Goal: Information Seeking & Learning: Learn about a topic

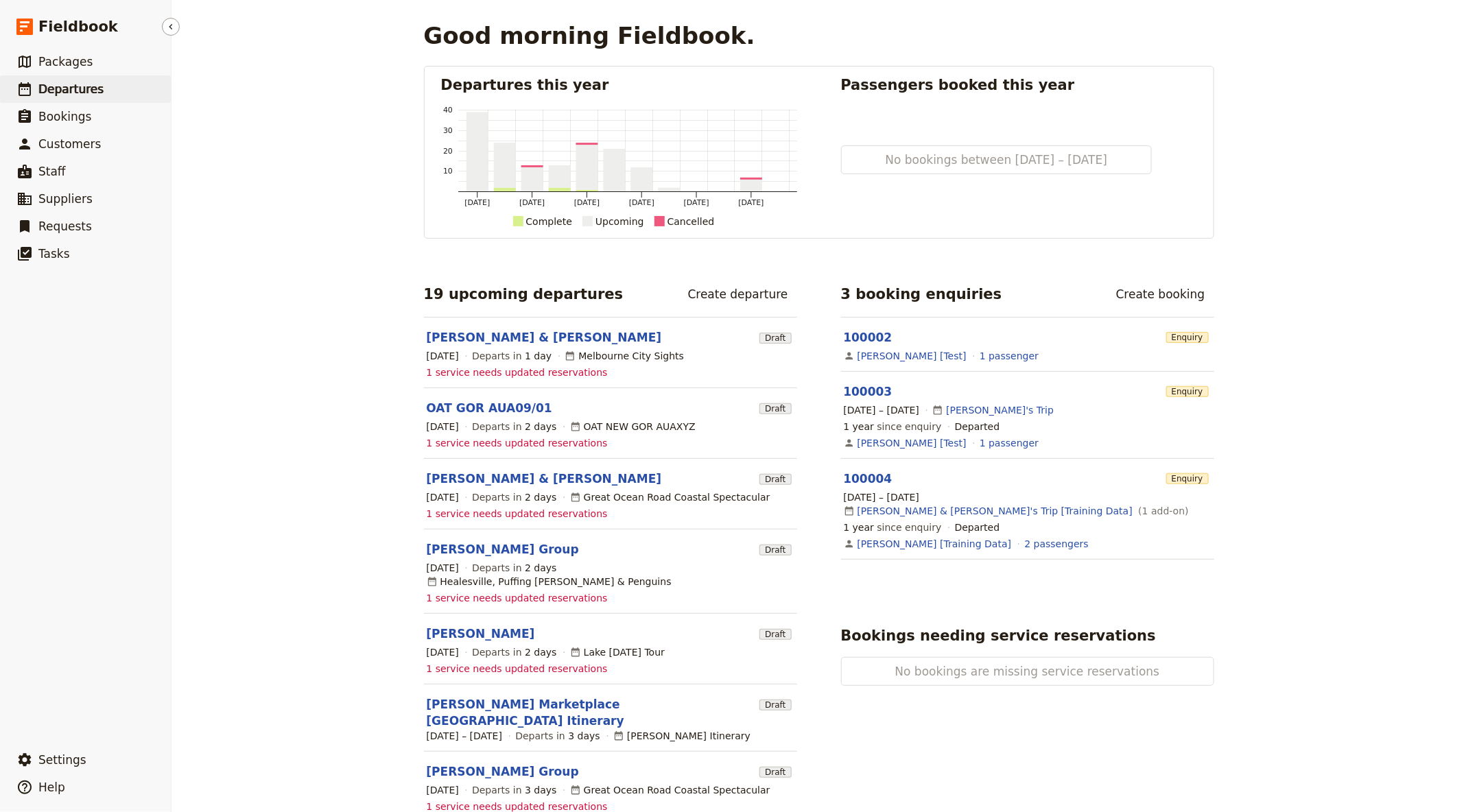
click at [146, 78] on link "​ Departures" at bounding box center [85, 89] width 171 height 27
select select "CREATED_AT"
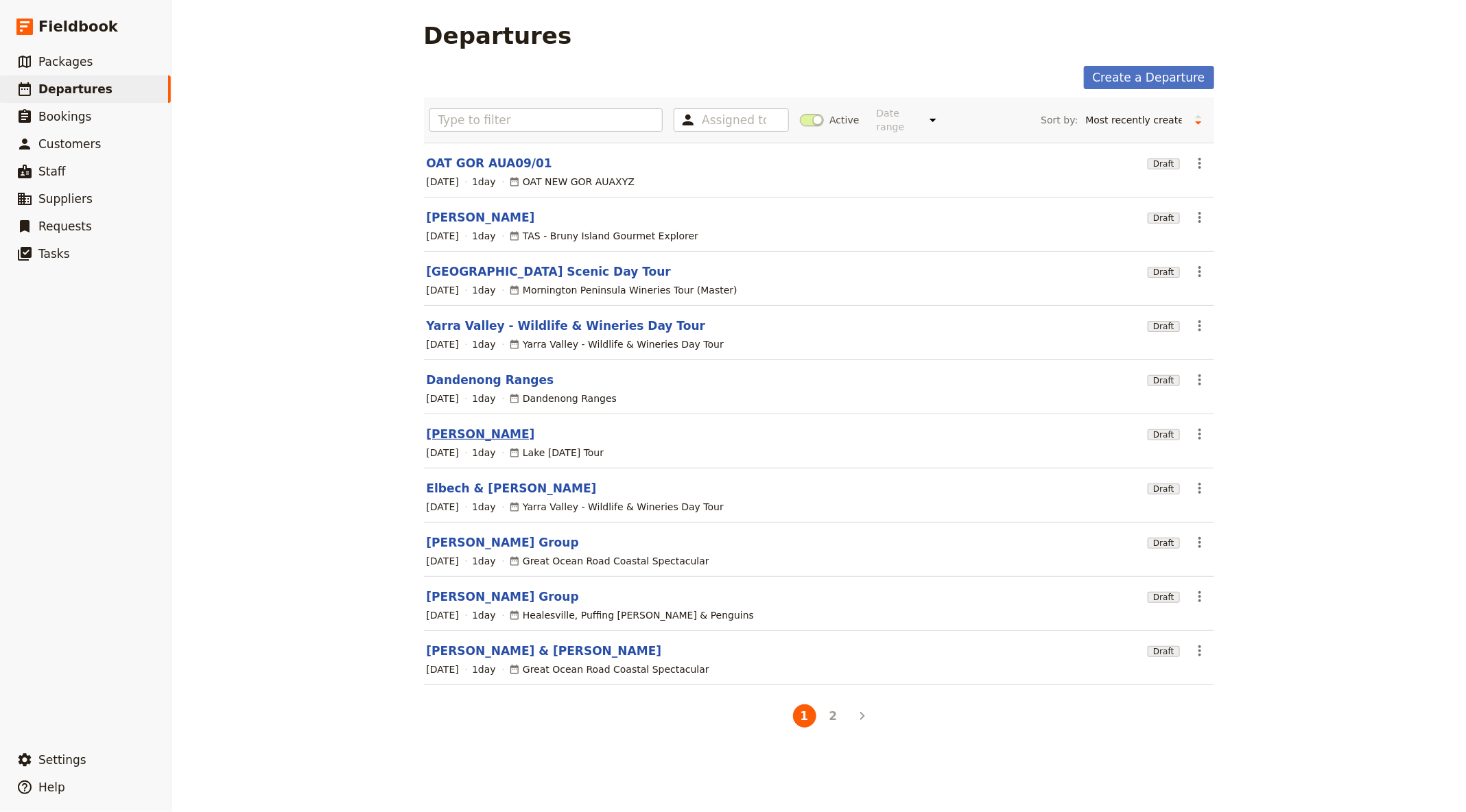
click at [457, 426] on link "[PERSON_NAME]" at bounding box center [481, 433] width 109 height 16
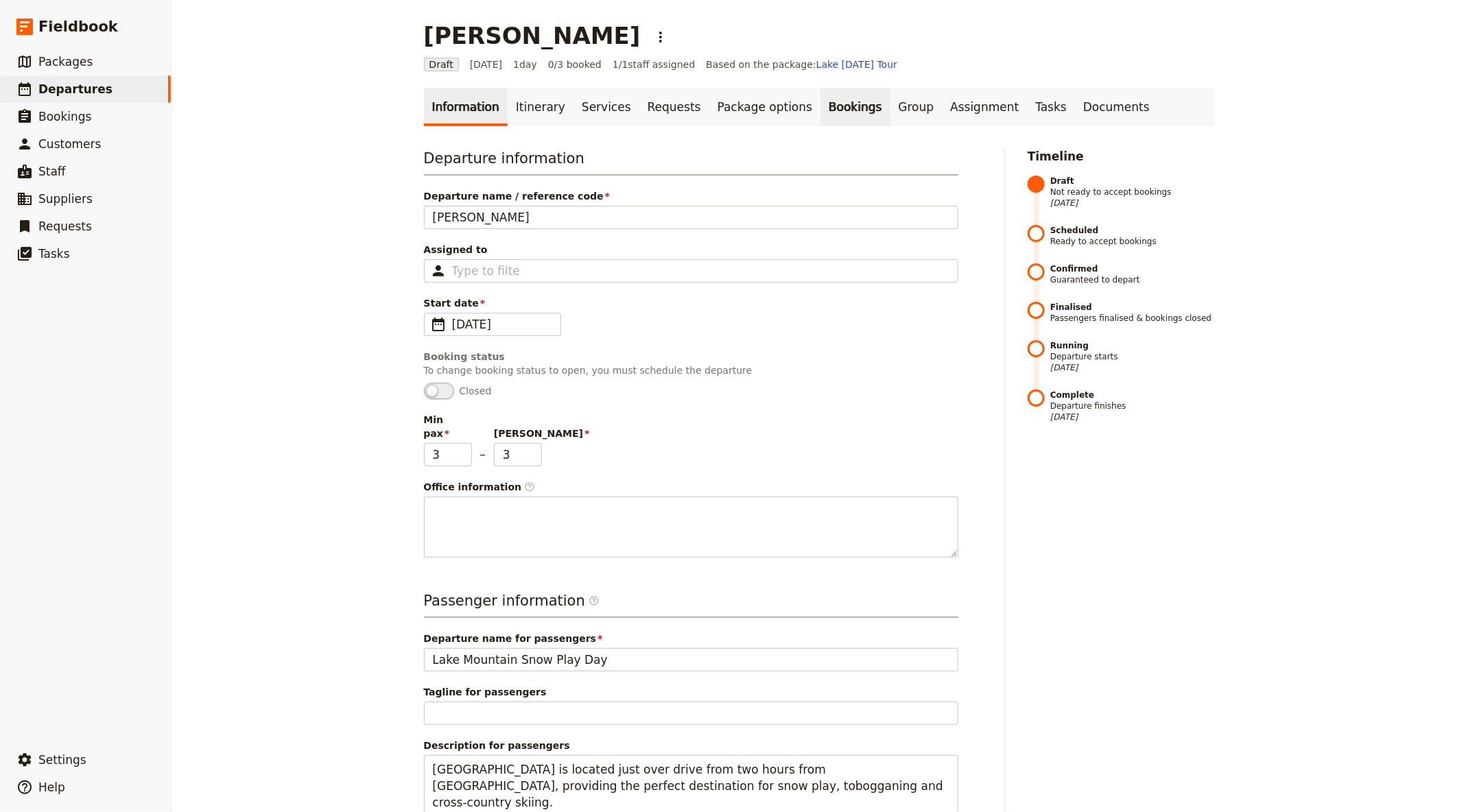
click at [820, 107] on link "Bookings" at bounding box center [854, 107] width 69 height 39
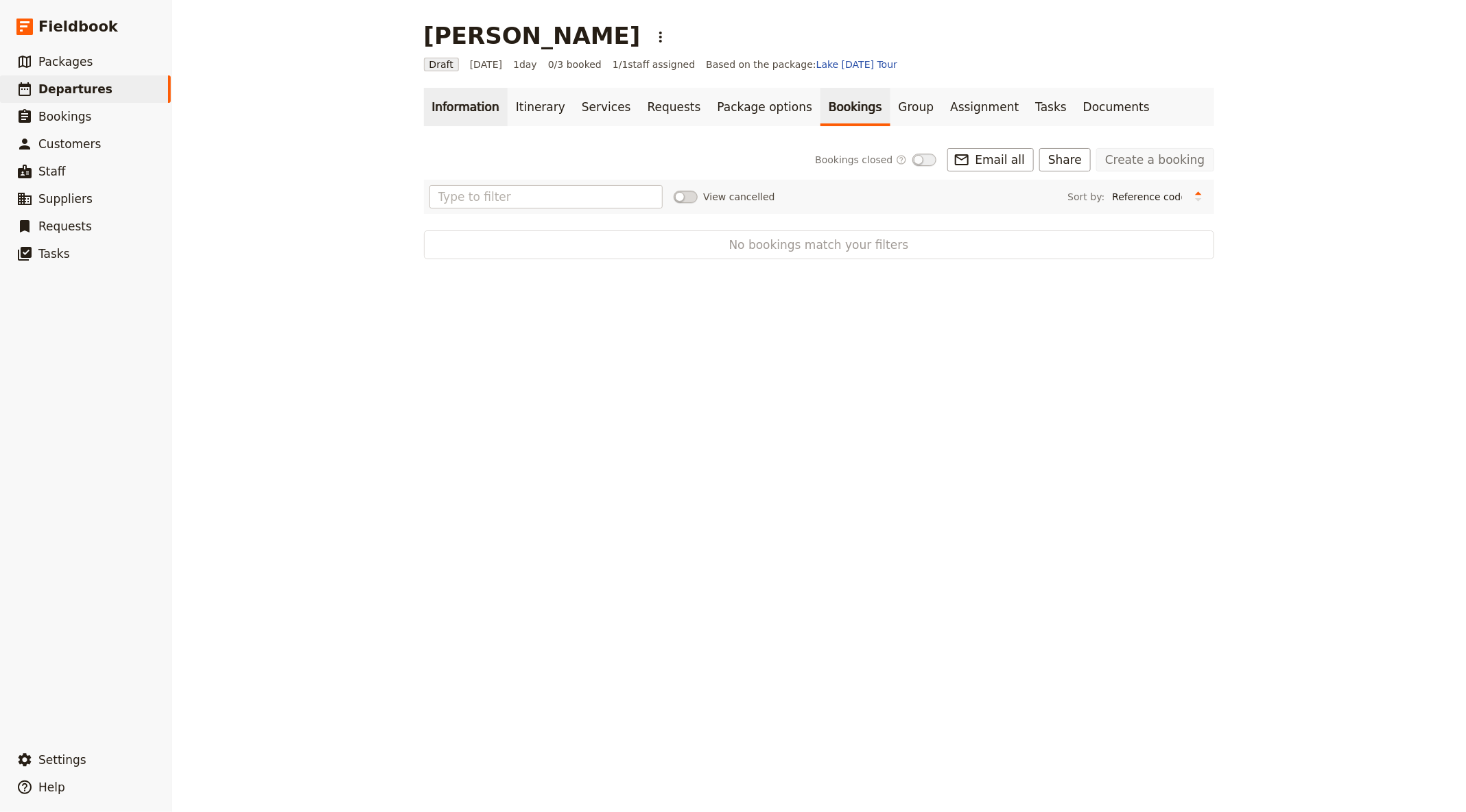
click at [437, 111] on link "Information" at bounding box center [465, 107] width 84 height 39
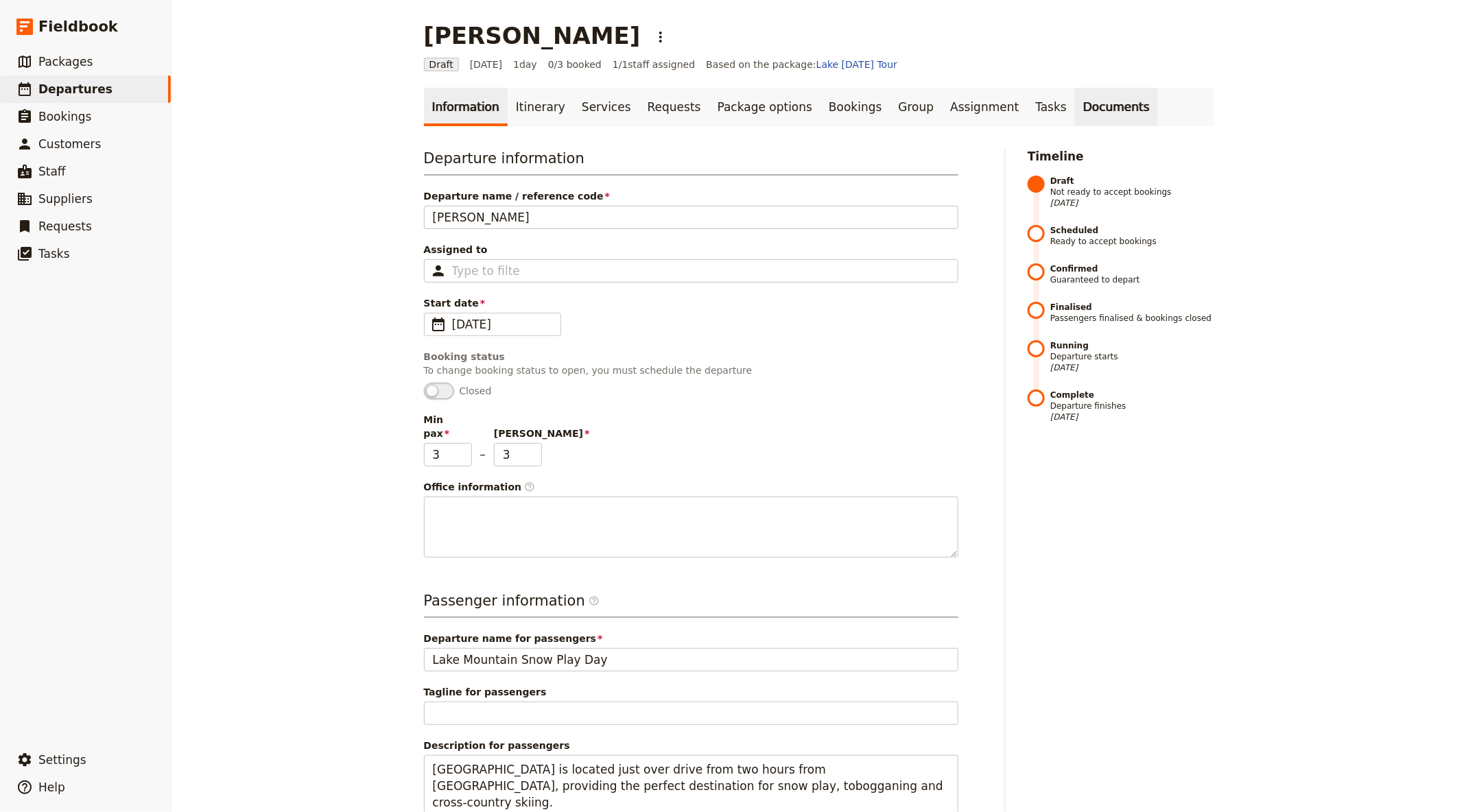
click at [1074, 108] on link "Documents" at bounding box center [1116, 107] width 83 height 39
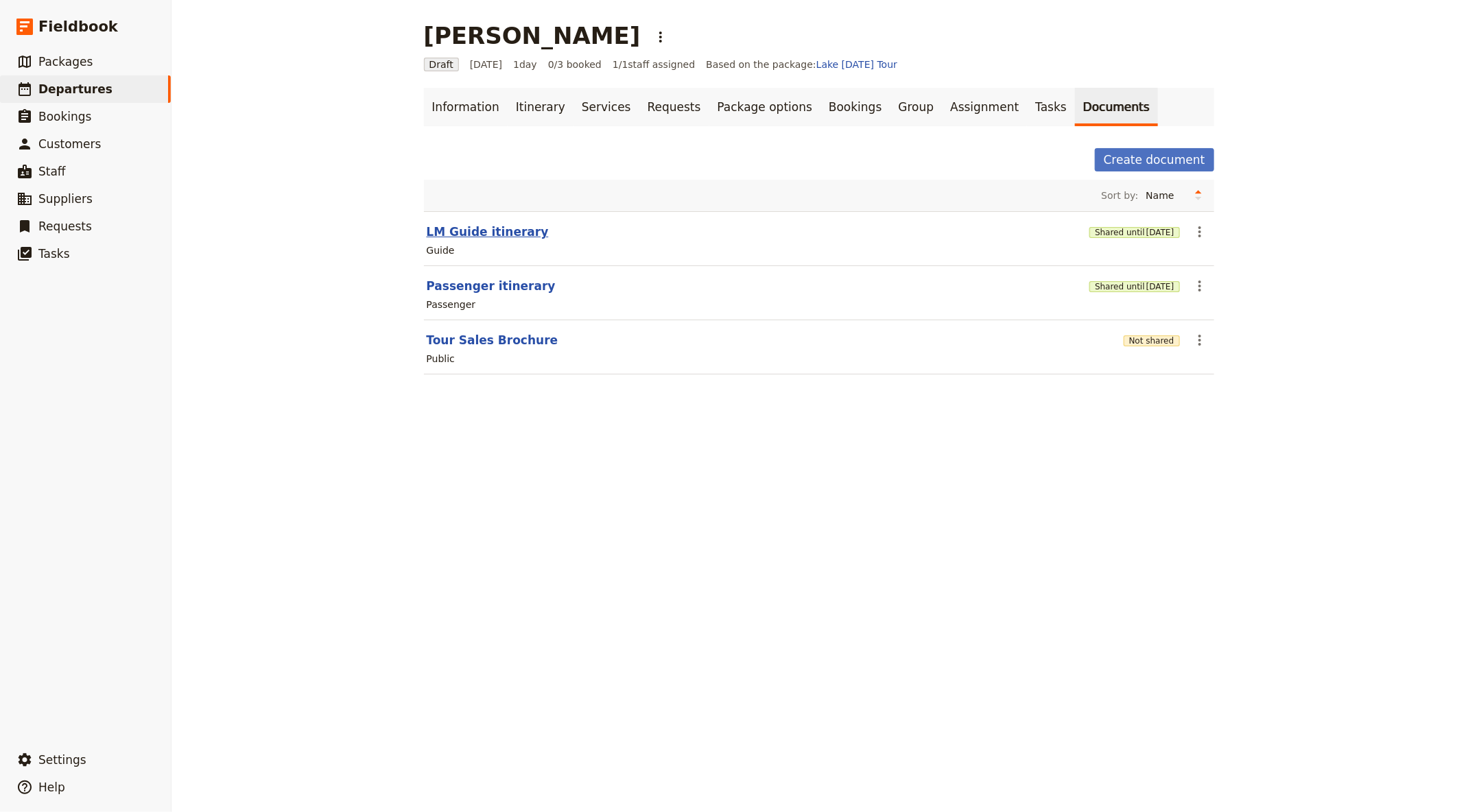
click at [484, 224] on button "LM Guide itinerary" at bounding box center [487, 231] width 122 height 16
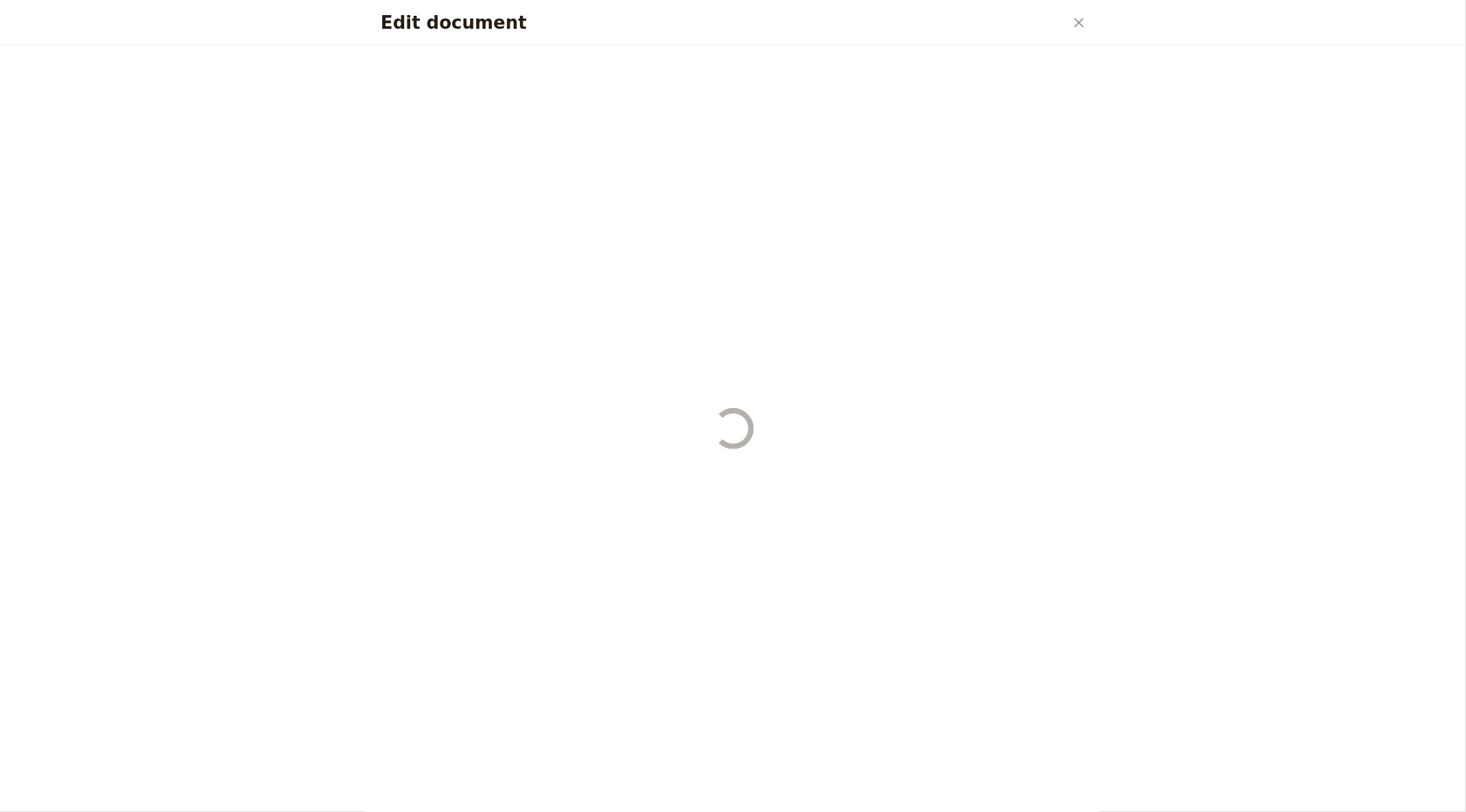
select select "STAFF"
select select "RUN_SHEET"
select select "DEFAULT"
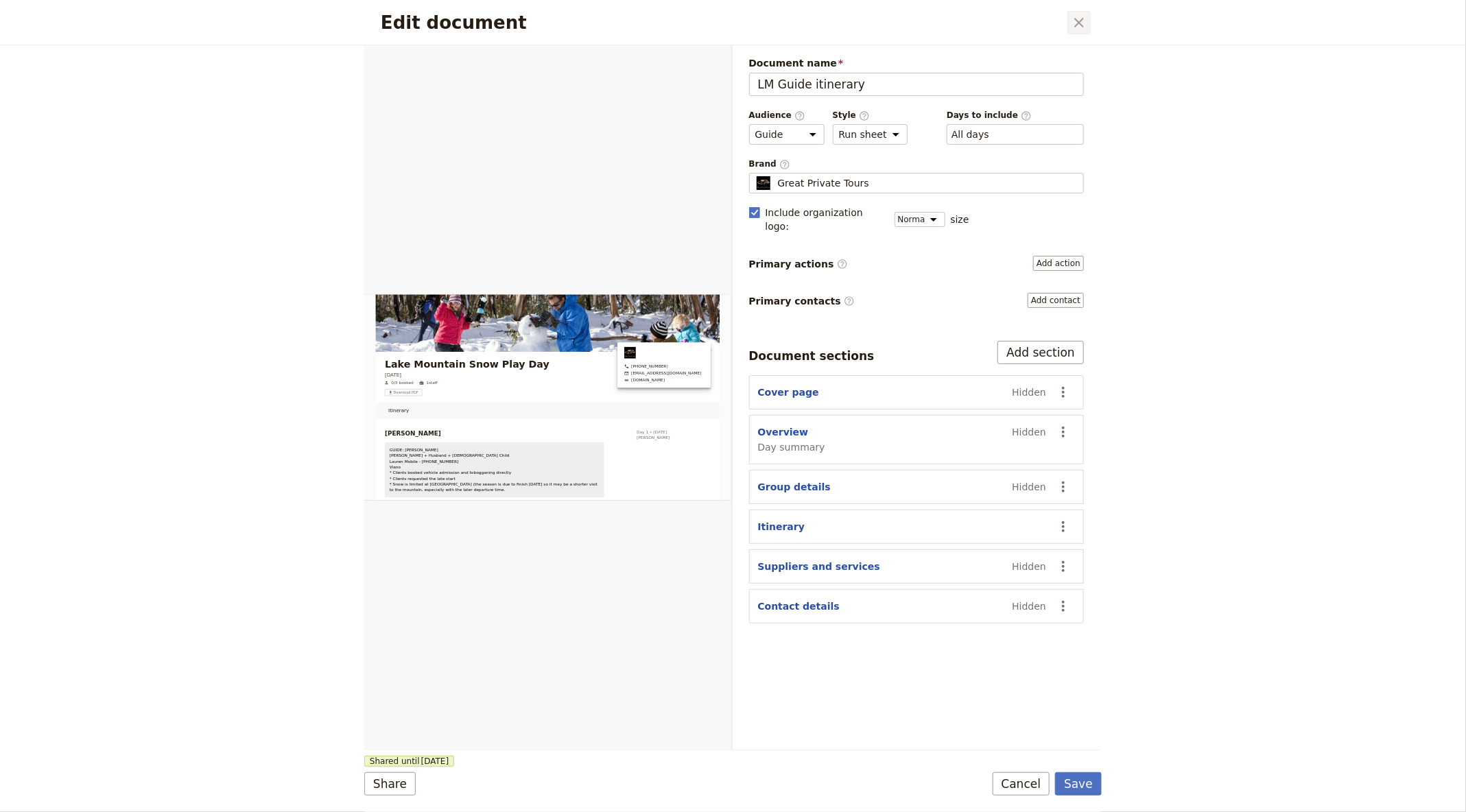
click at [1075, 24] on icon "Close dialog" at bounding box center [1079, 22] width 16 height 16
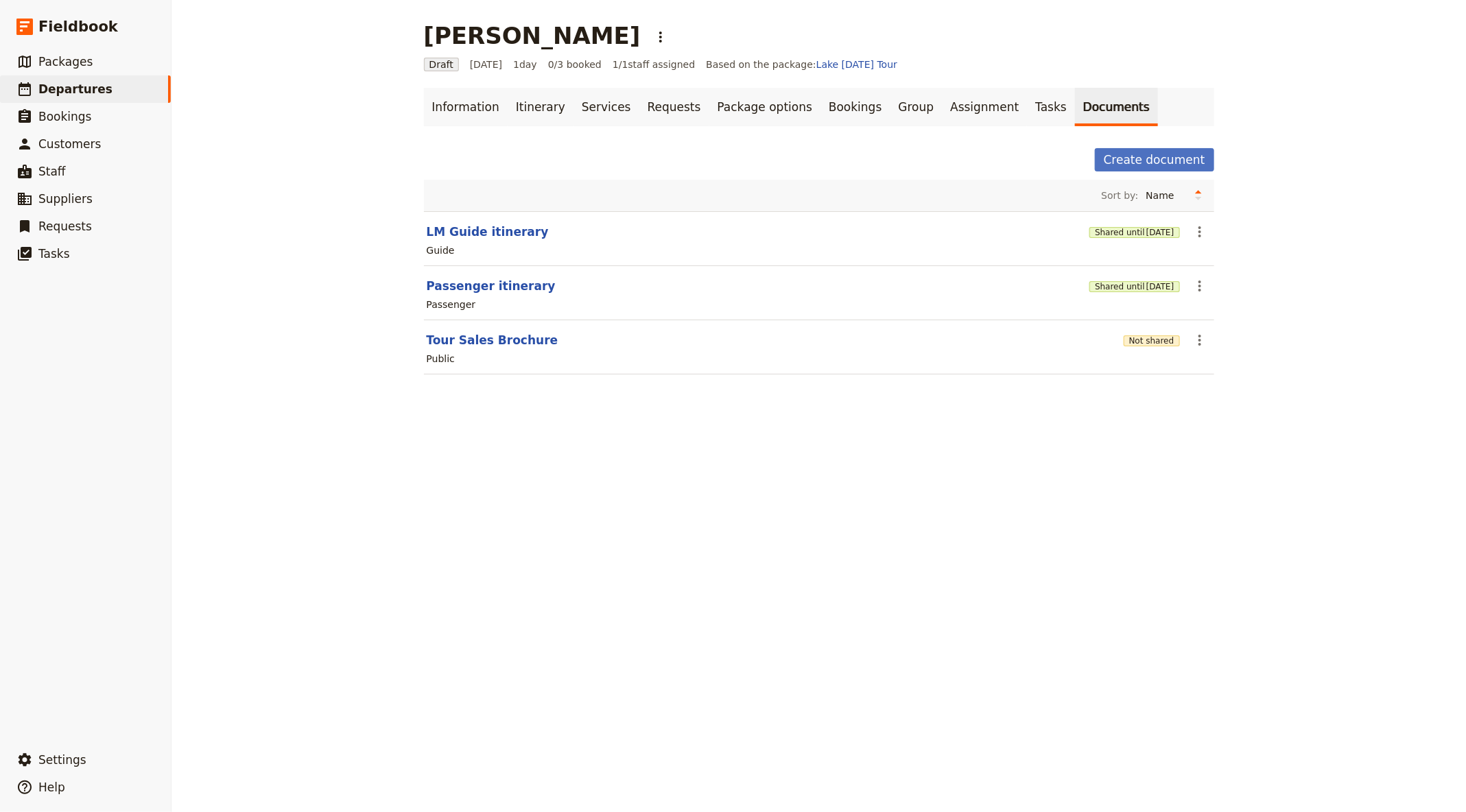
click at [656, 28] on div "Lauren Zagami ​" at bounding box center [819, 36] width 790 height 27
click at [457, 251] on div "Guide" at bounding box center [819, 250] width 787 height 16
click at [459, 237] on button "LM Guide itinerary" at bounding box center [487, 231] width 122 height 16
select select "STAFF"
select select "RUN_SHEET"
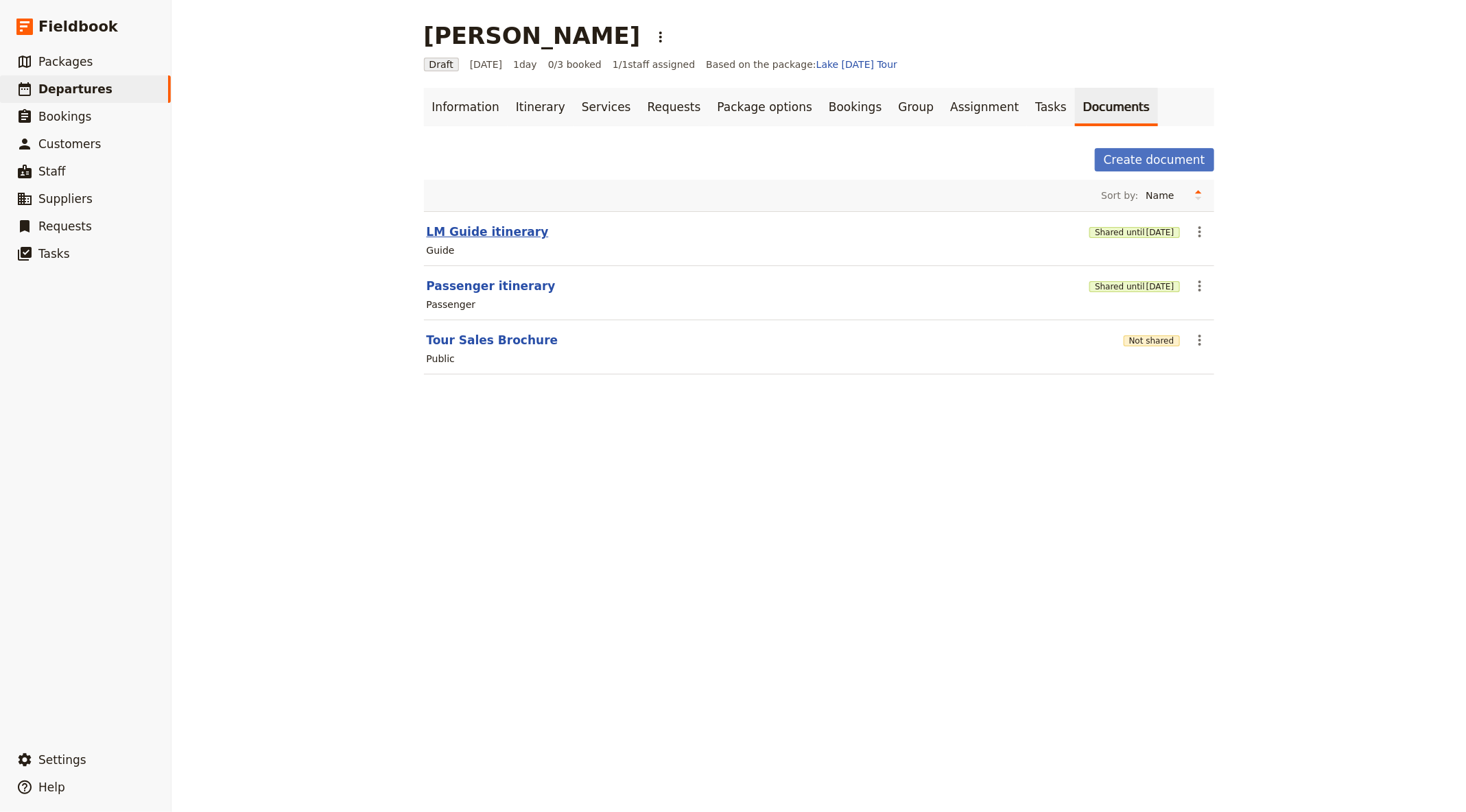
select select "DEFAULT"
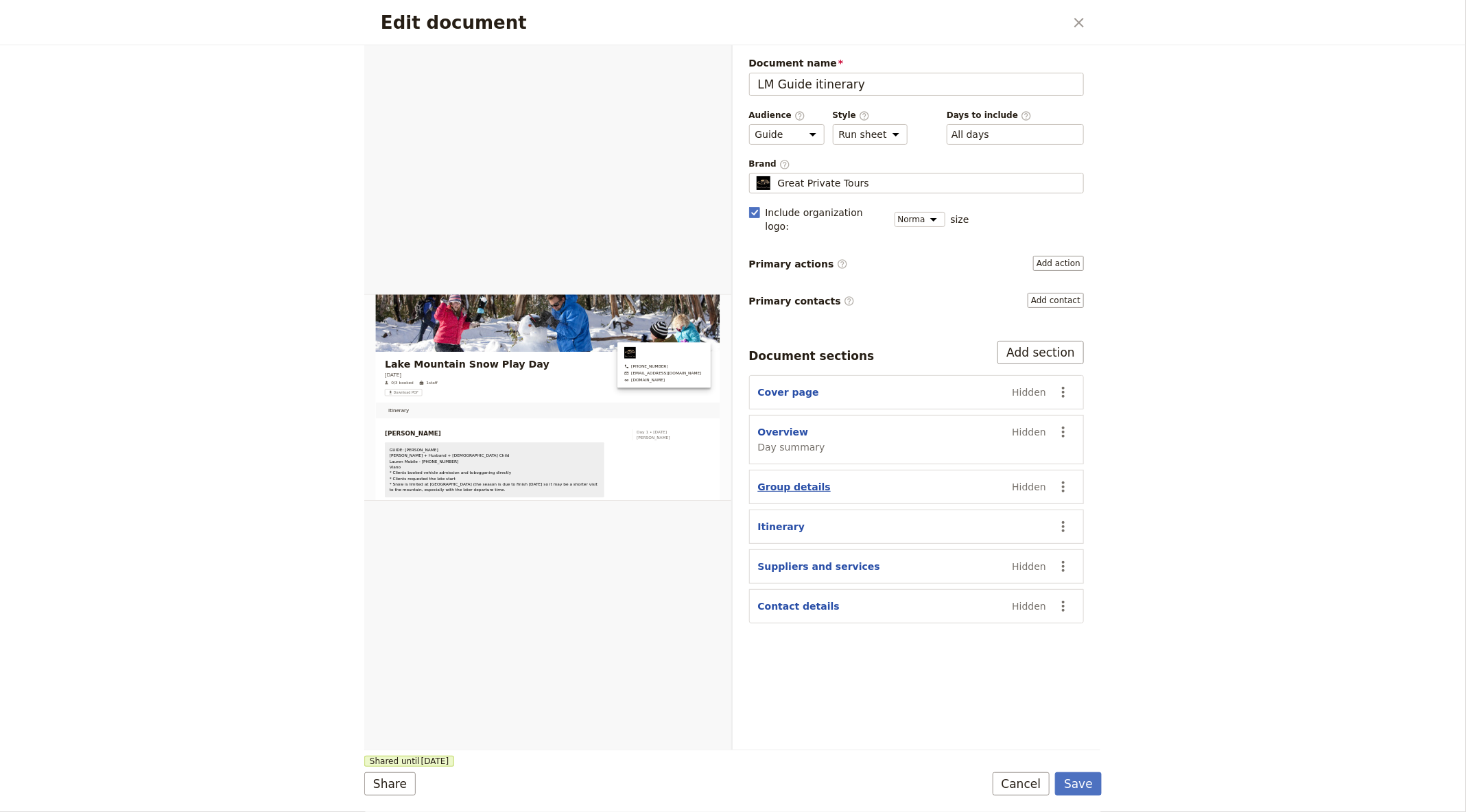
click at [789, 480] on button "Group details" at bounding box center [794, 486] width 73 height 14
select select "GROUP_DETAILS"
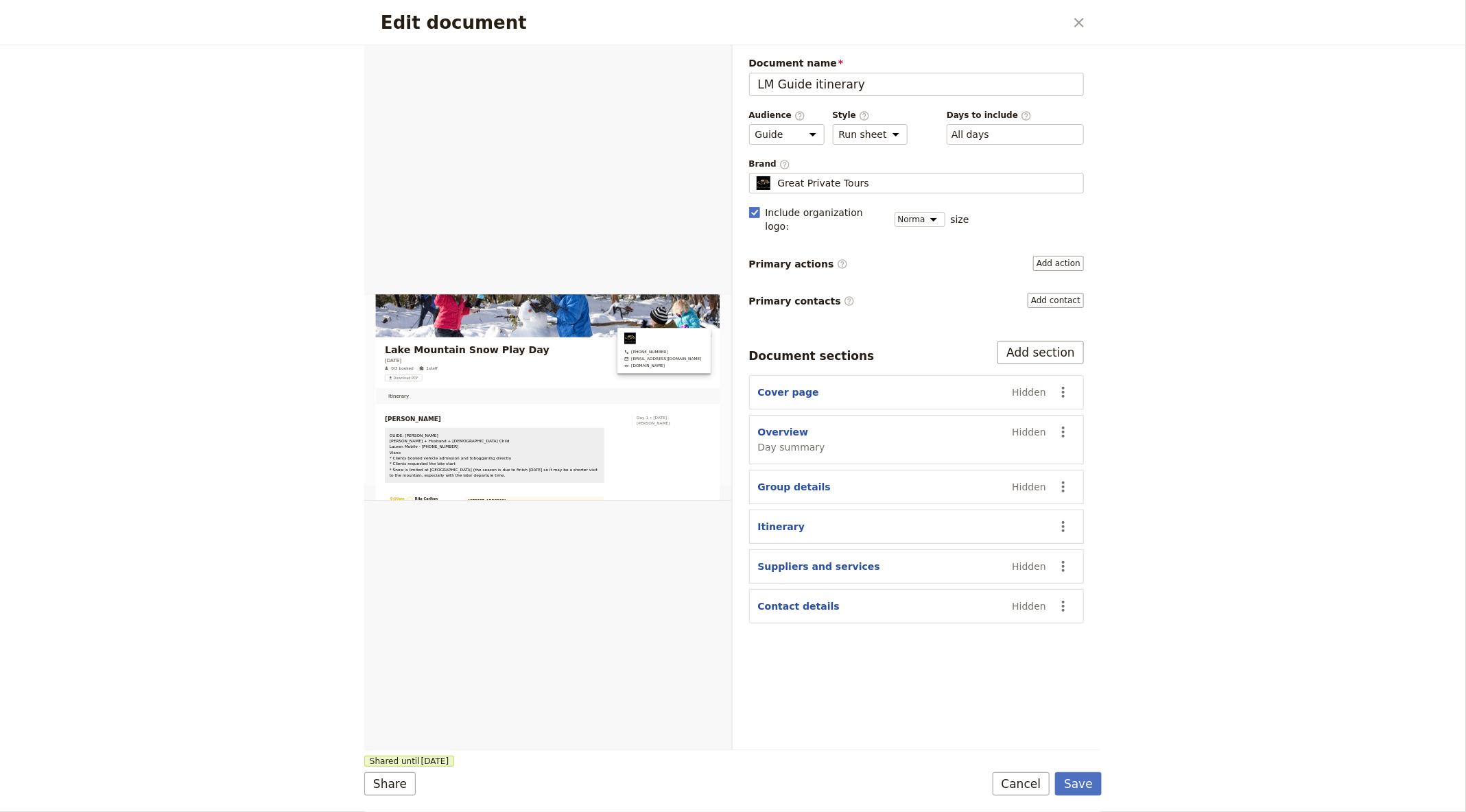
click at [758, 480] on button "Group details" at bounding box center [794, 486] width 73 height 14
select select "GROUP_DETAILS"
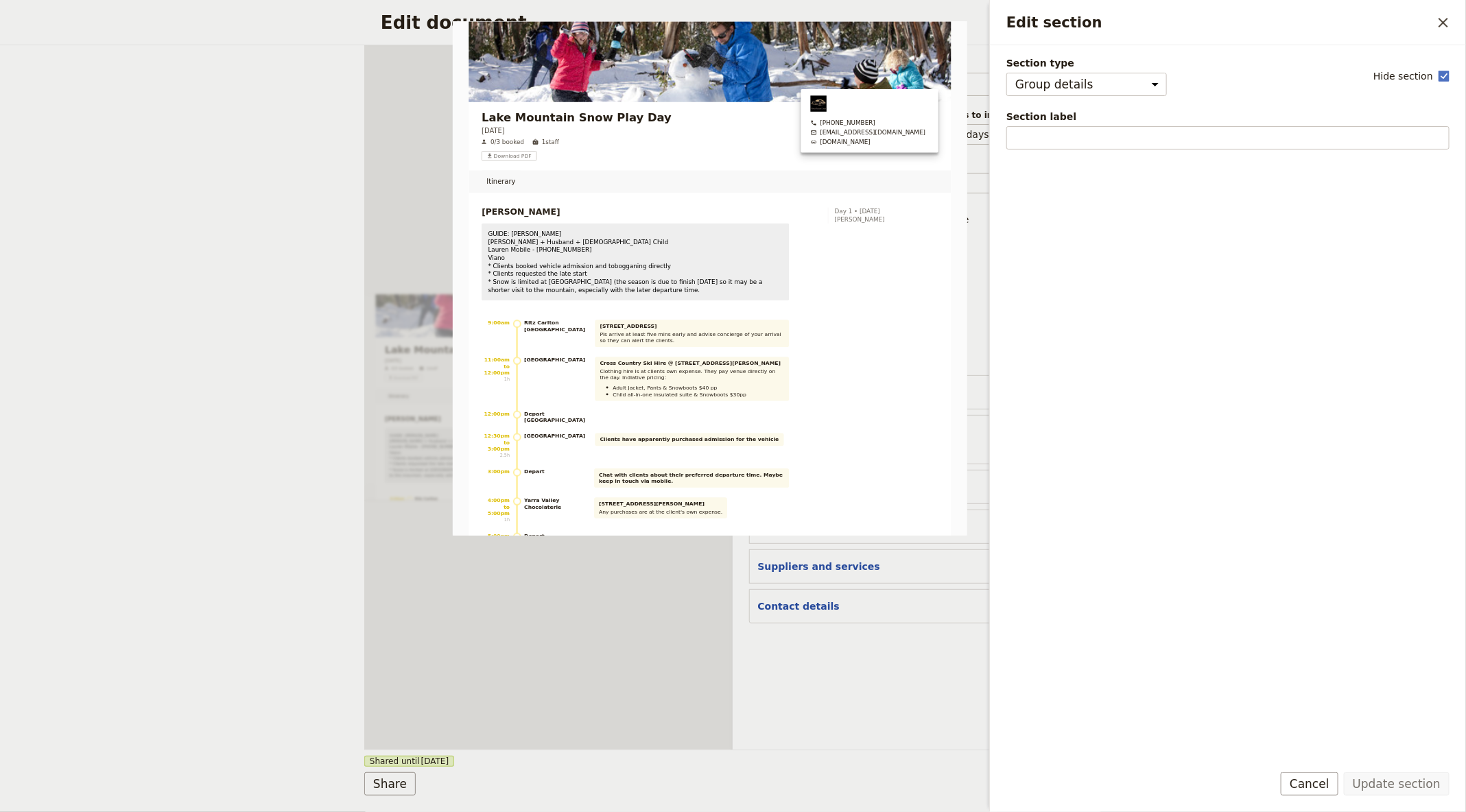
click at [892, 668] on div "Document name LM Guide itinerary Preview Audience ​ Public Passenger Guide Styl…" at bounding box center [917, 397] width 369 height 704
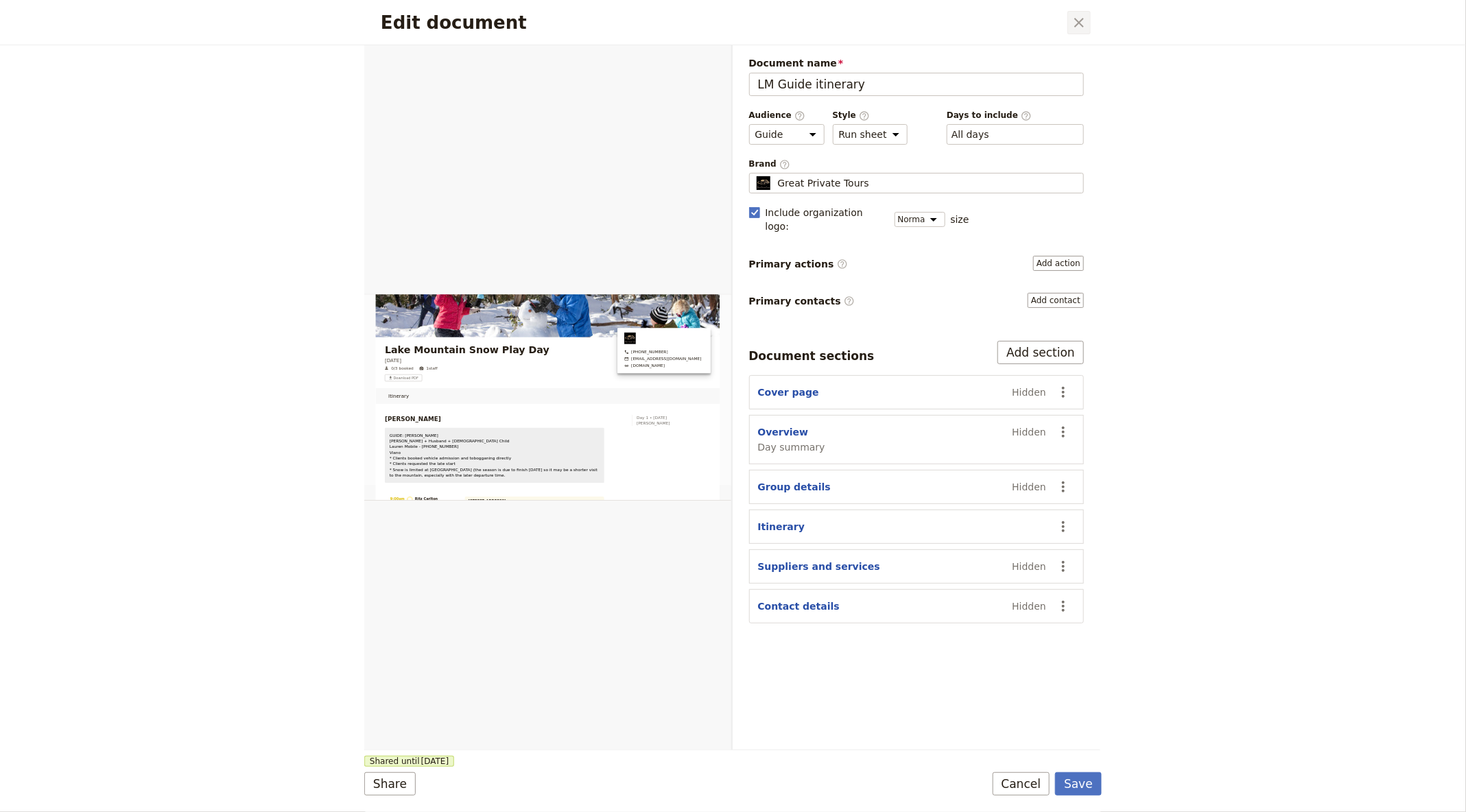
click at [1079, 20] on icon "Close dialog" at bounding box center [1079, 22] width 16 height 16
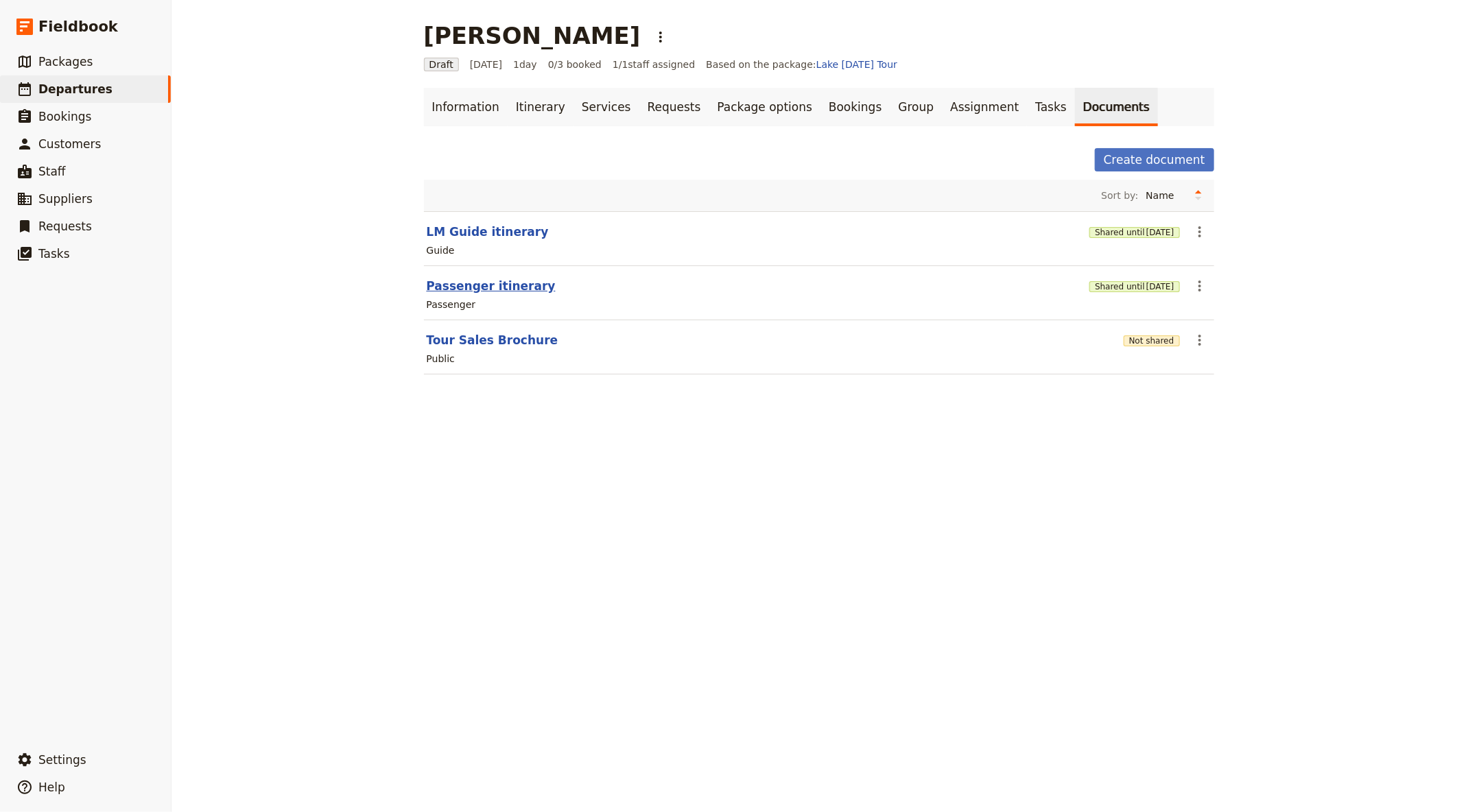
click at [442, 278] on button "Passenger itinerary" at bounding box center [491, 286] width 129 height 16
select select "PASSENGER"
select select "DEFAULT"
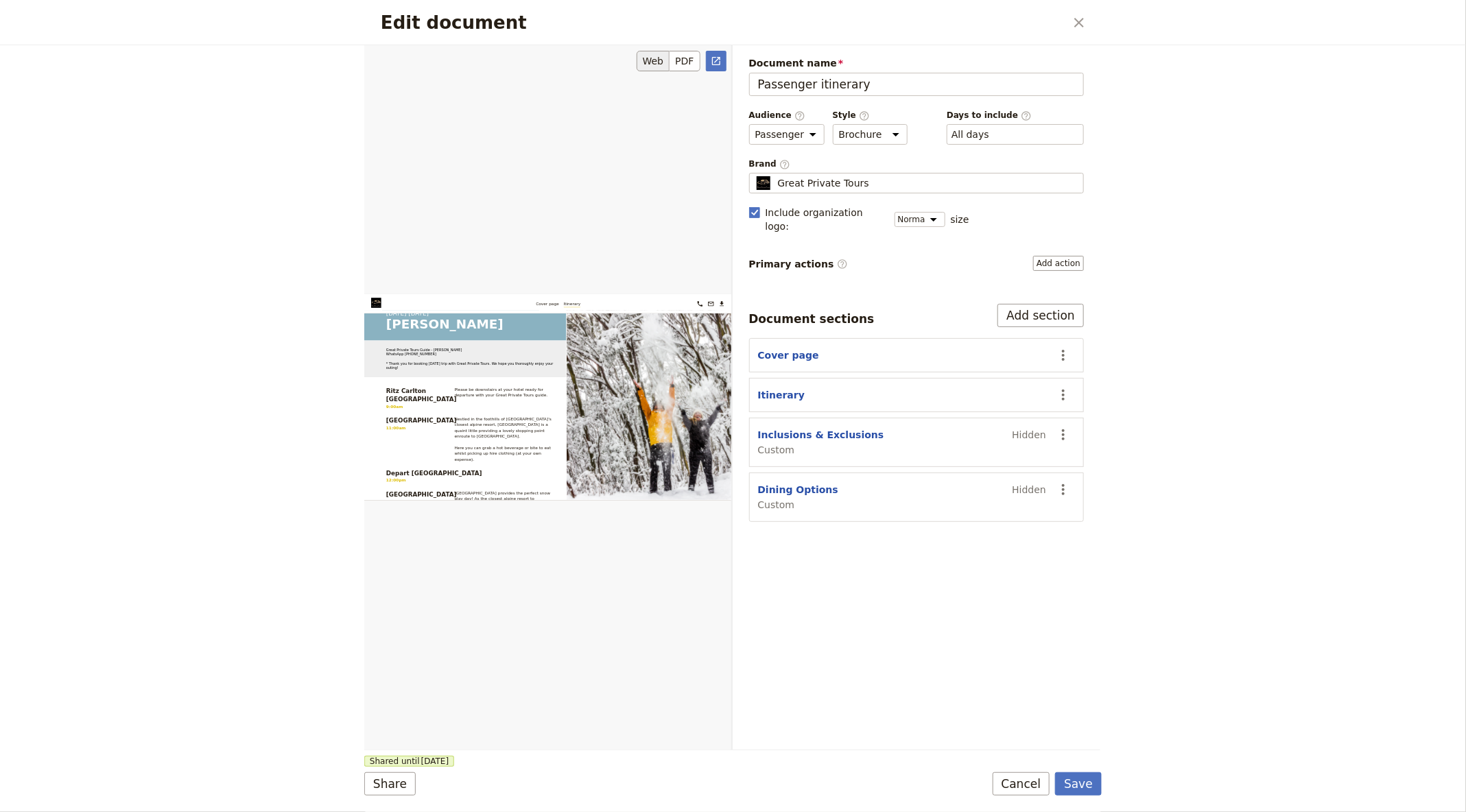
scroll to position [0, 0]
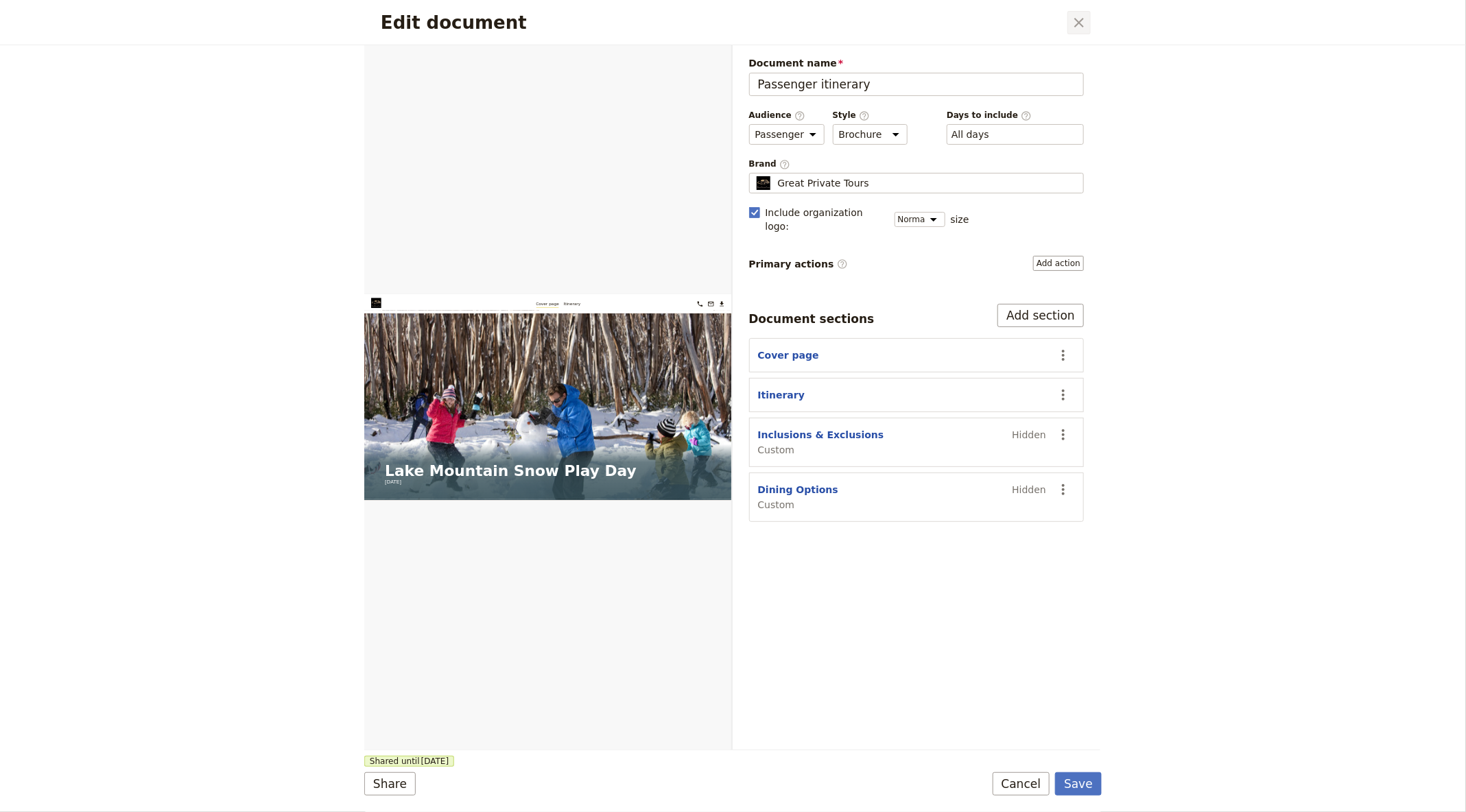
click at [1086, 23] on icon "Close dialog" at bounding box center [1079, 22] width 16 height 16
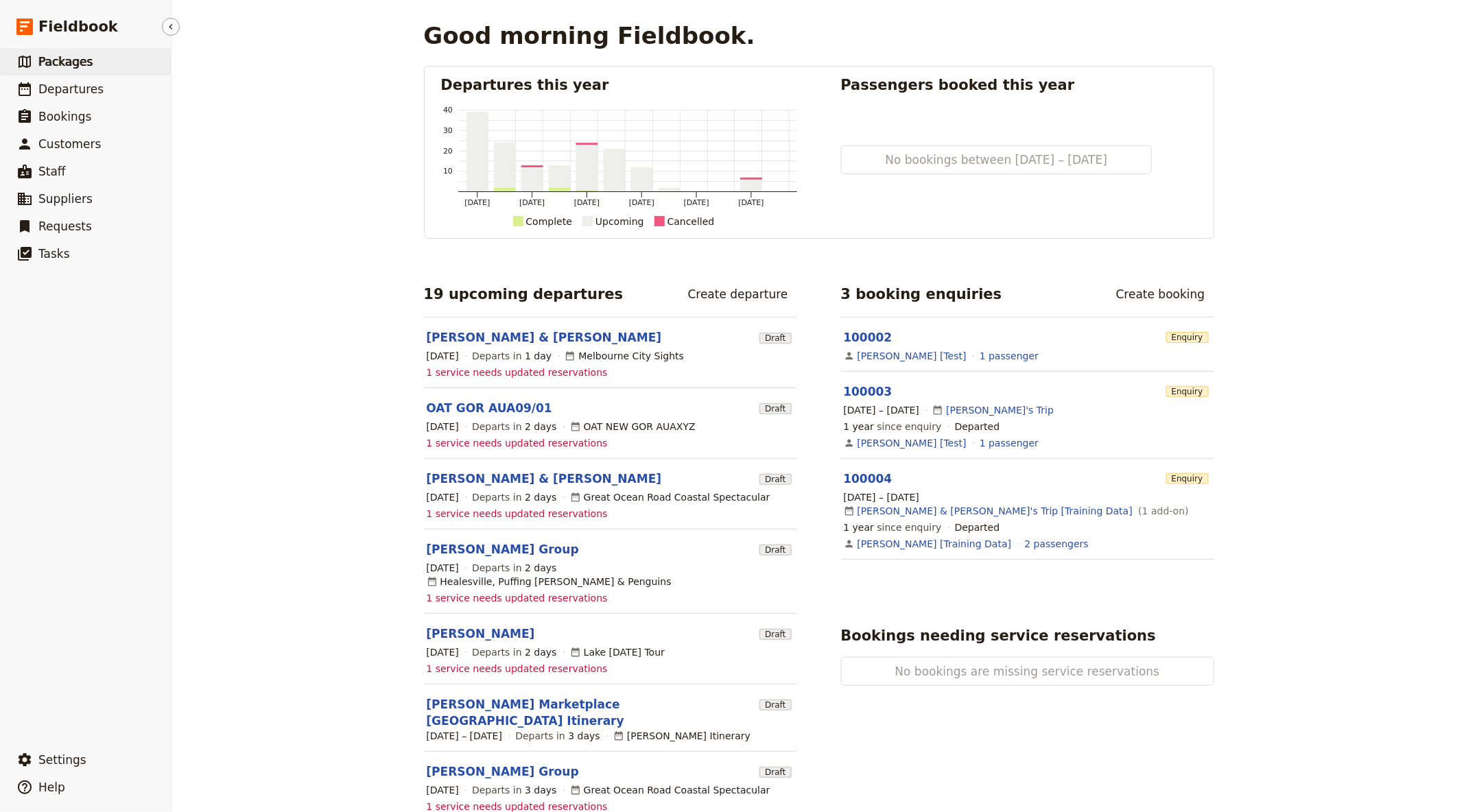
click at [97, 69] on link "​ Packages" at bounding box center [85, 61] width 171 height 27
select select "UPDATED_AT"
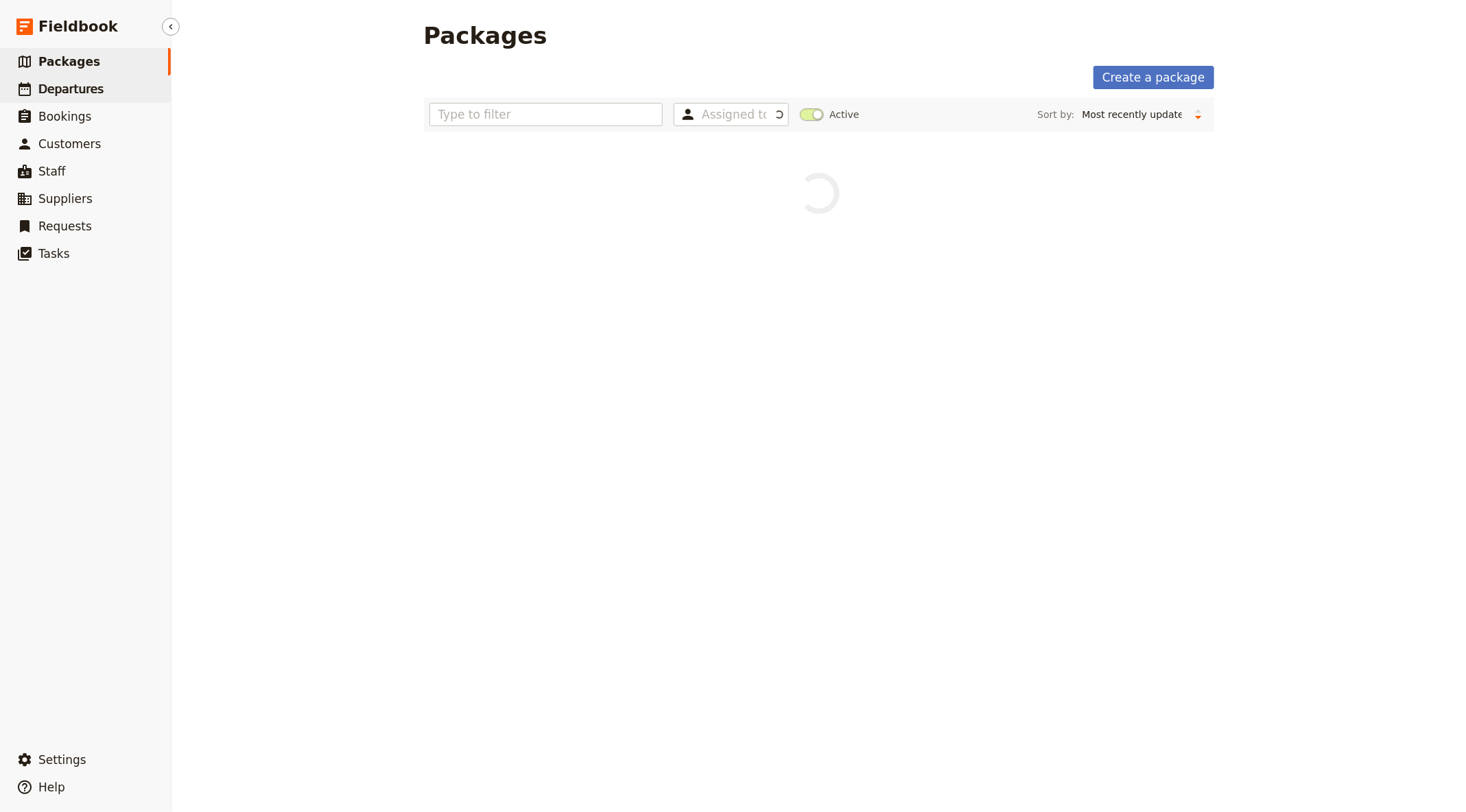
click at [94, 89] on span "Departures" at bounding box center [71, 89] width 65 height 14
select select "CREATED_AT"
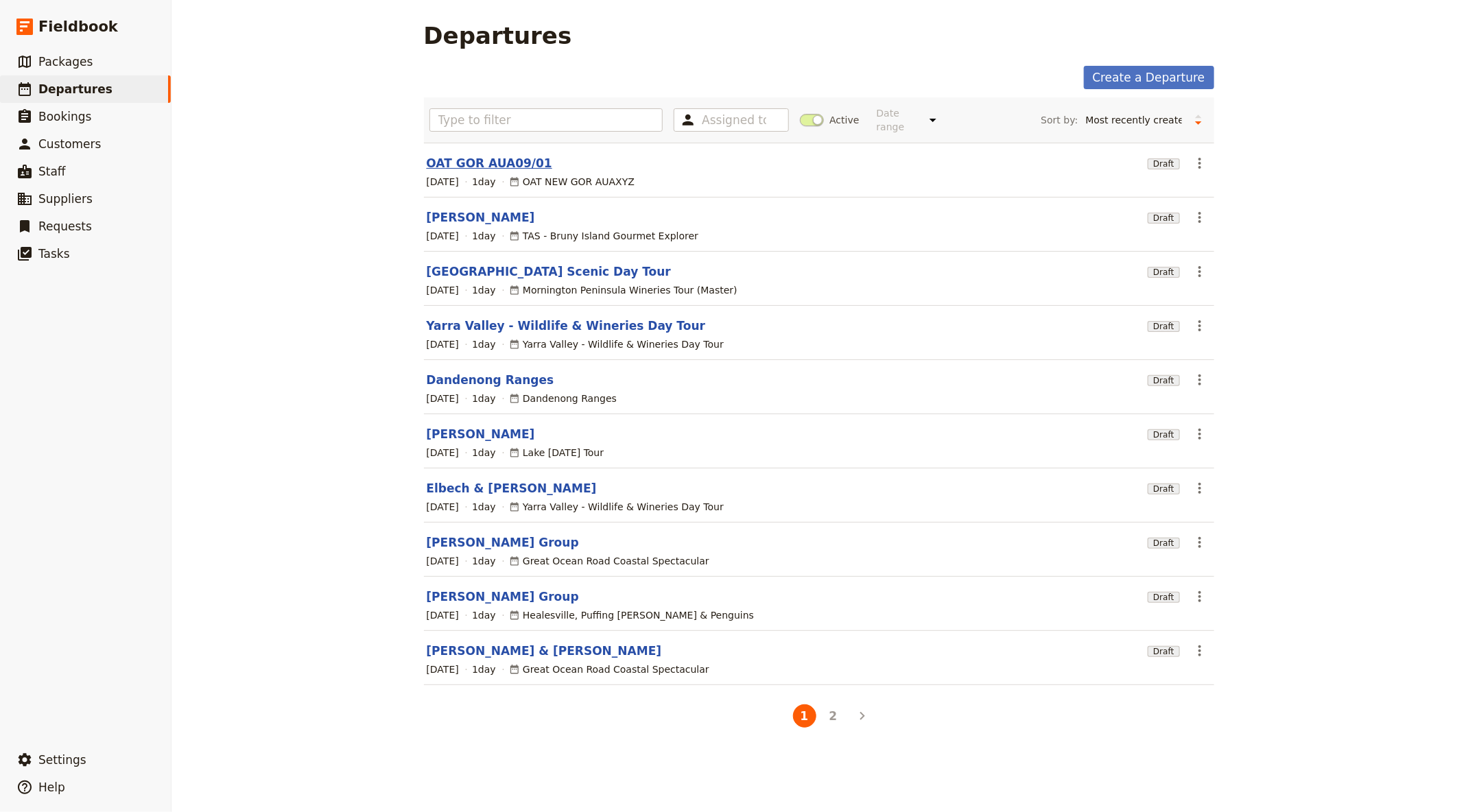
click at [493, 166] on link "OAT GOR AUA09/01" at bounding box center [489, 163] width 126 height 16
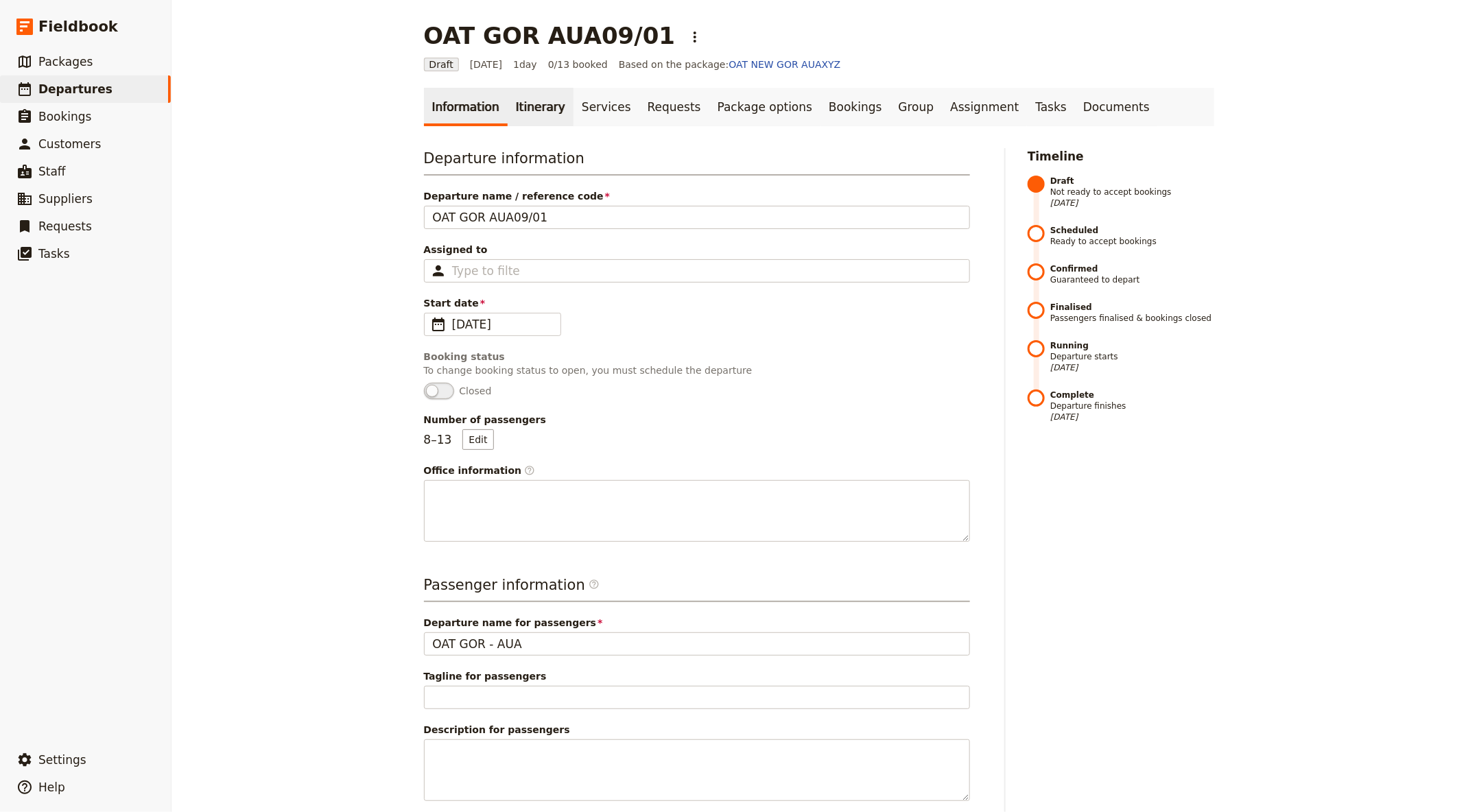
click at [510, 117] on link "Itinerary" at bounding box center [540, 107] width 66 height 39
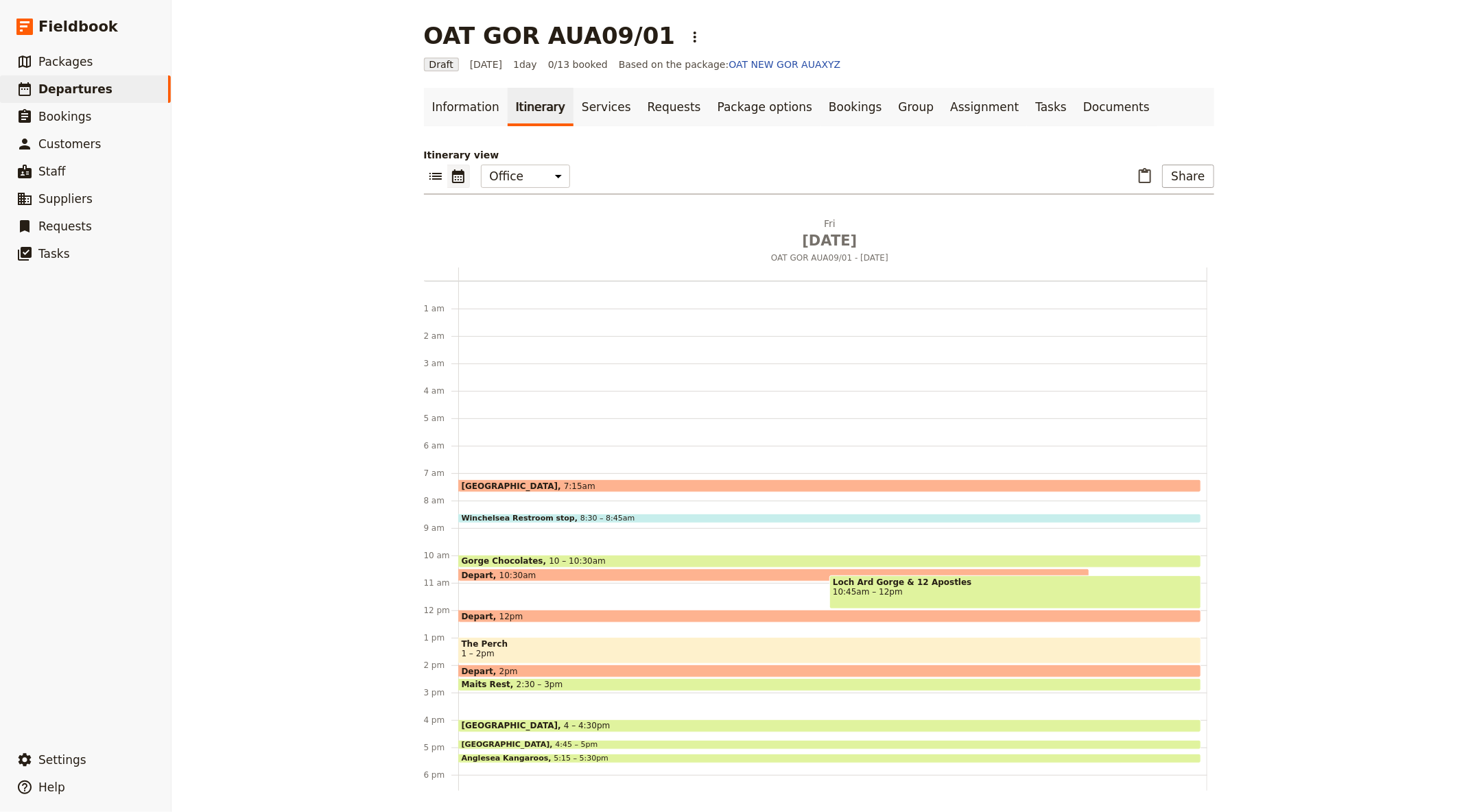
scroll to position [148, 0]
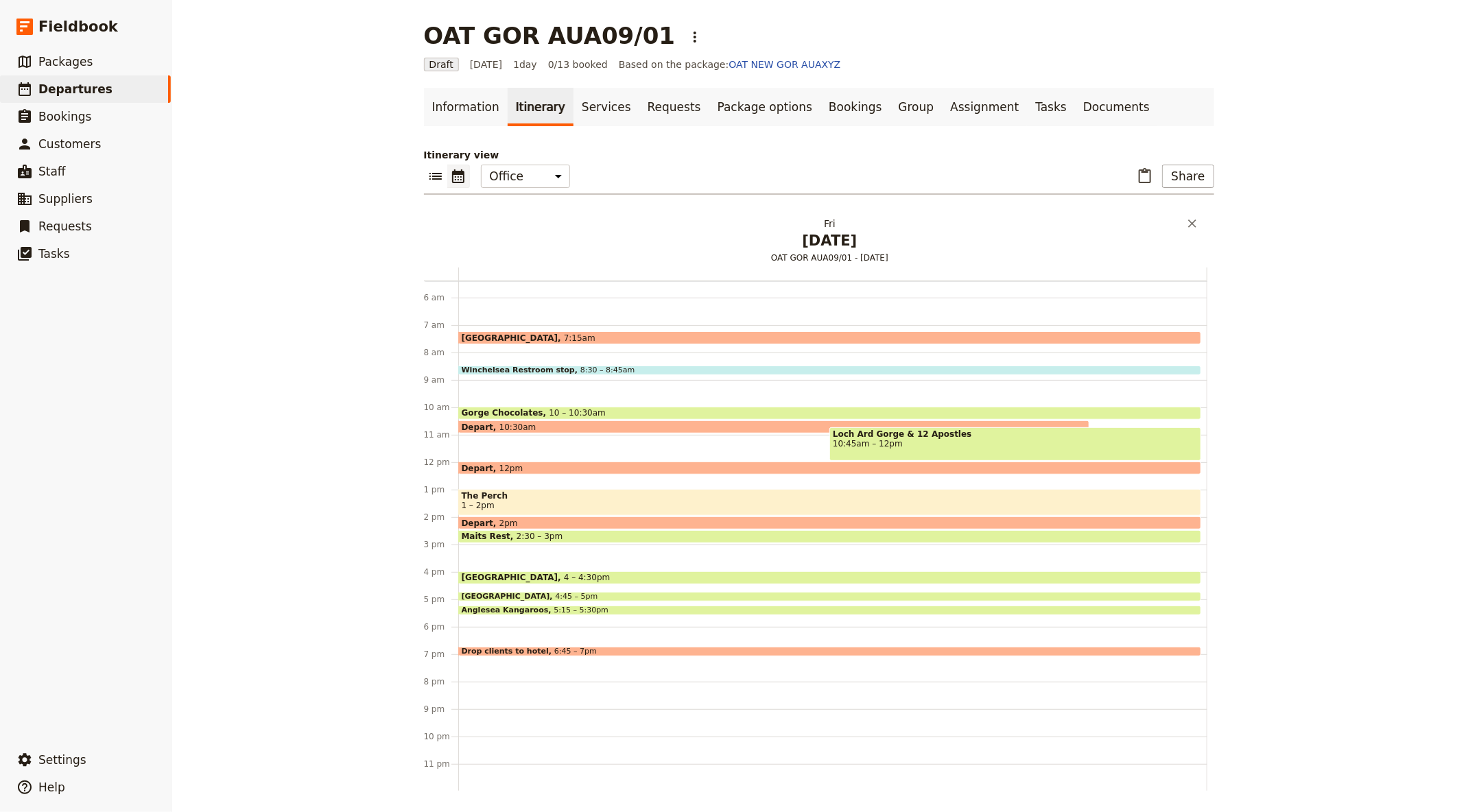
click at [814, 231] on span "[DATE]" at bounding box center [829, 241] width 732 height 21
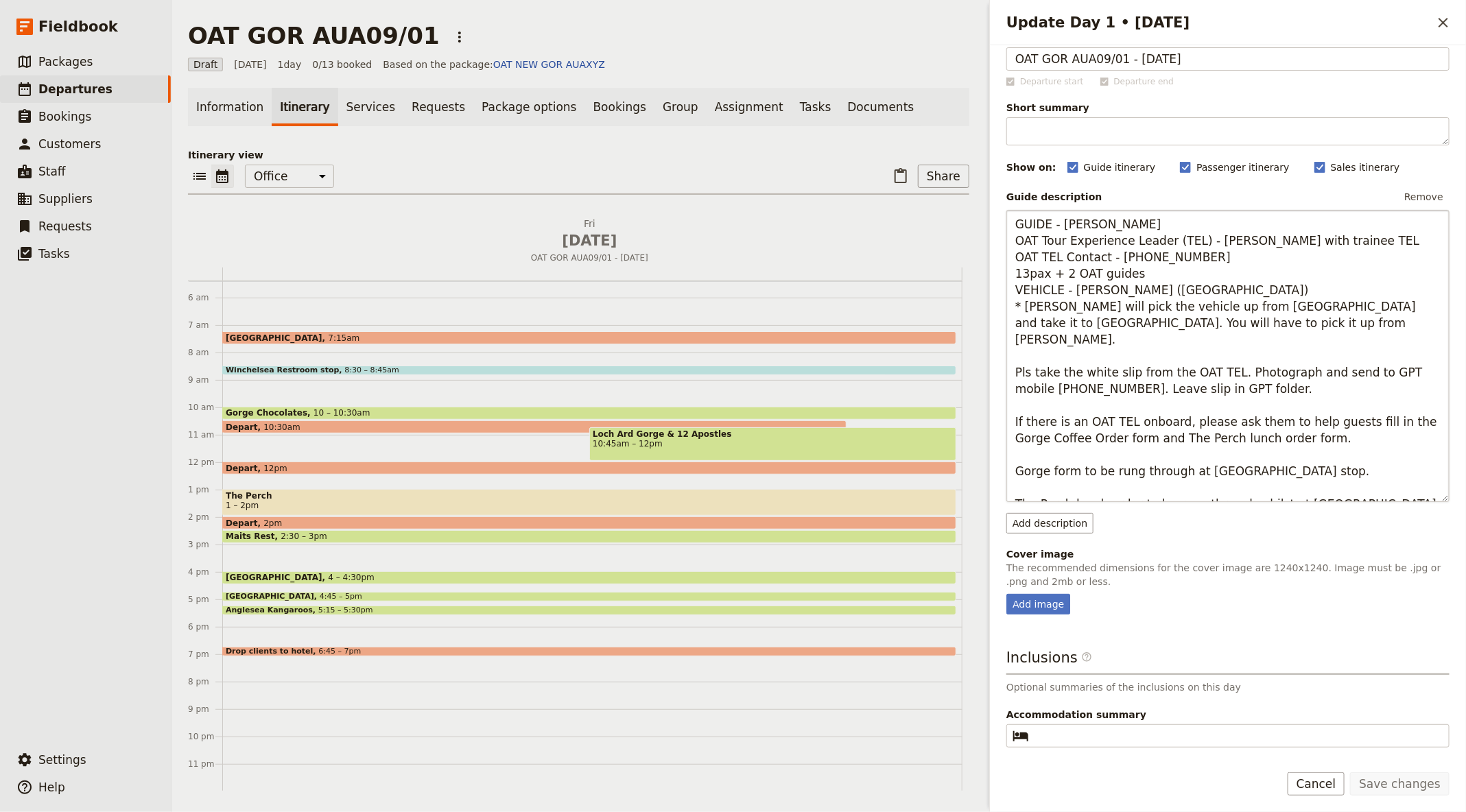
scroll to position [42, 0]
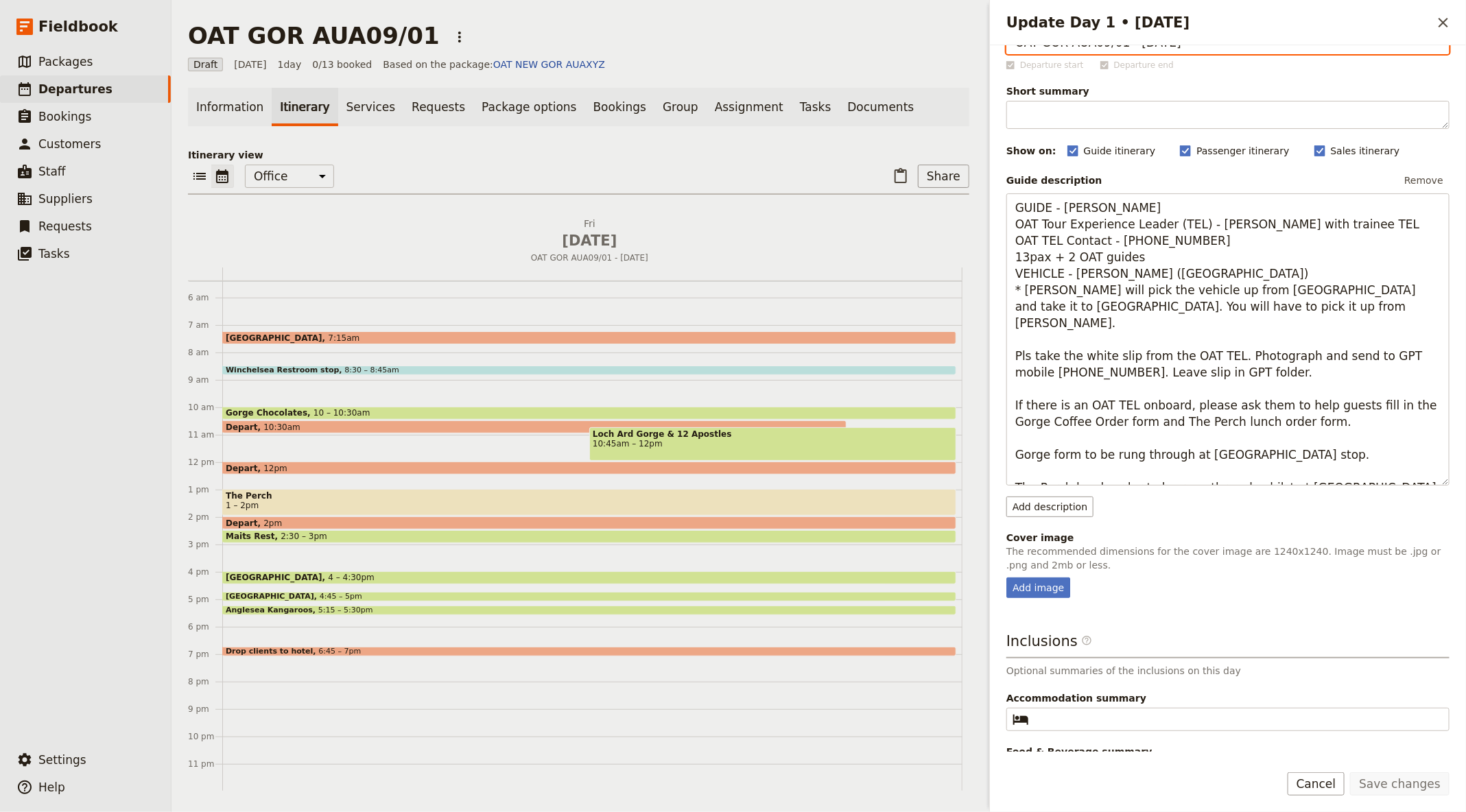
click at [369, 414] on span at bounding box center [589, 416] width 732 height 6
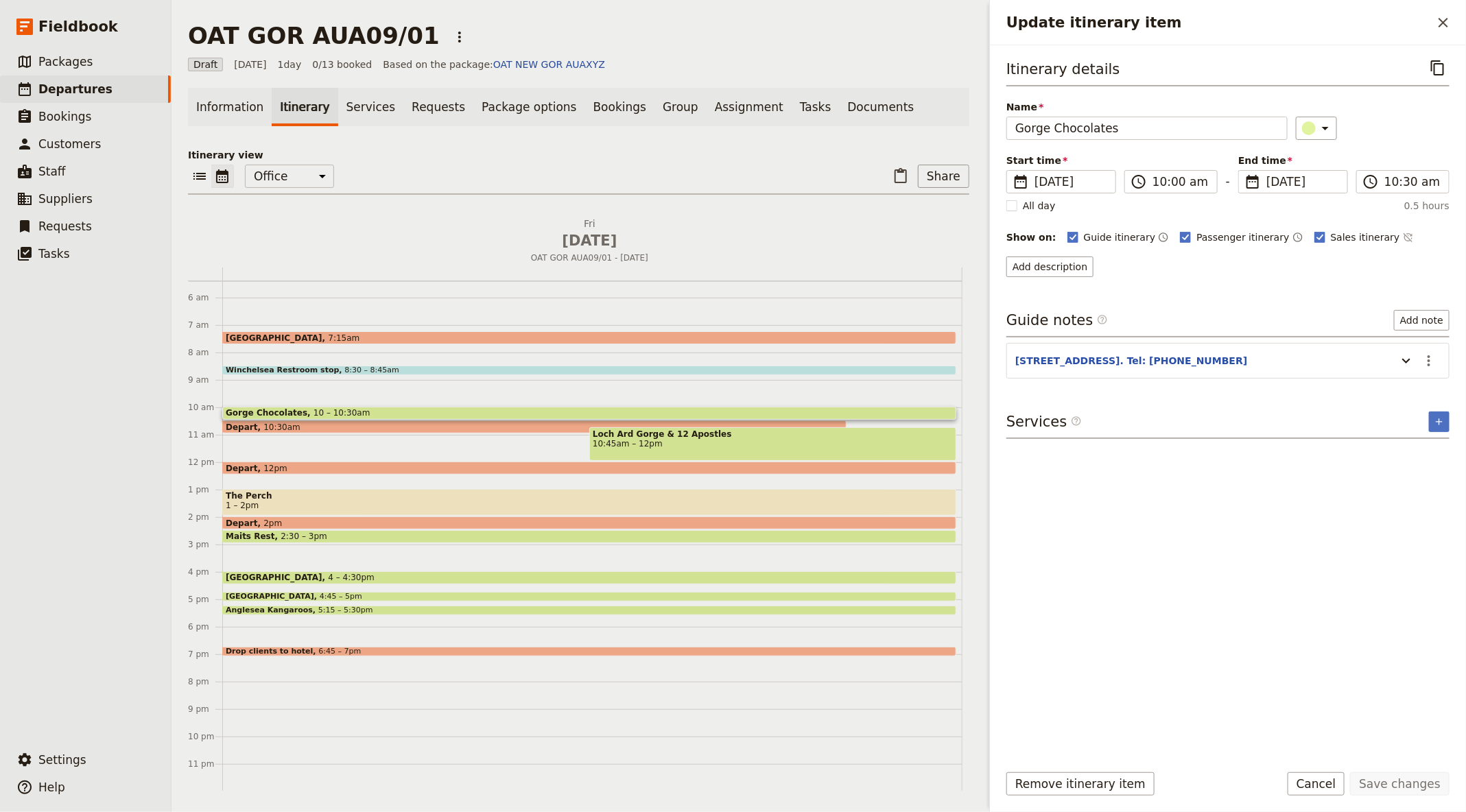
click at [717, 448] on div "Loch Ard Gorge & 12 Apostles 10:45am – 12pm" at bounding box center [773, 443] width 367 height 34
click at [544, 336] on div "[GEOGRAPHIC_DATA] 7:15am" at bounding box center [589, 338] width 734 height 13
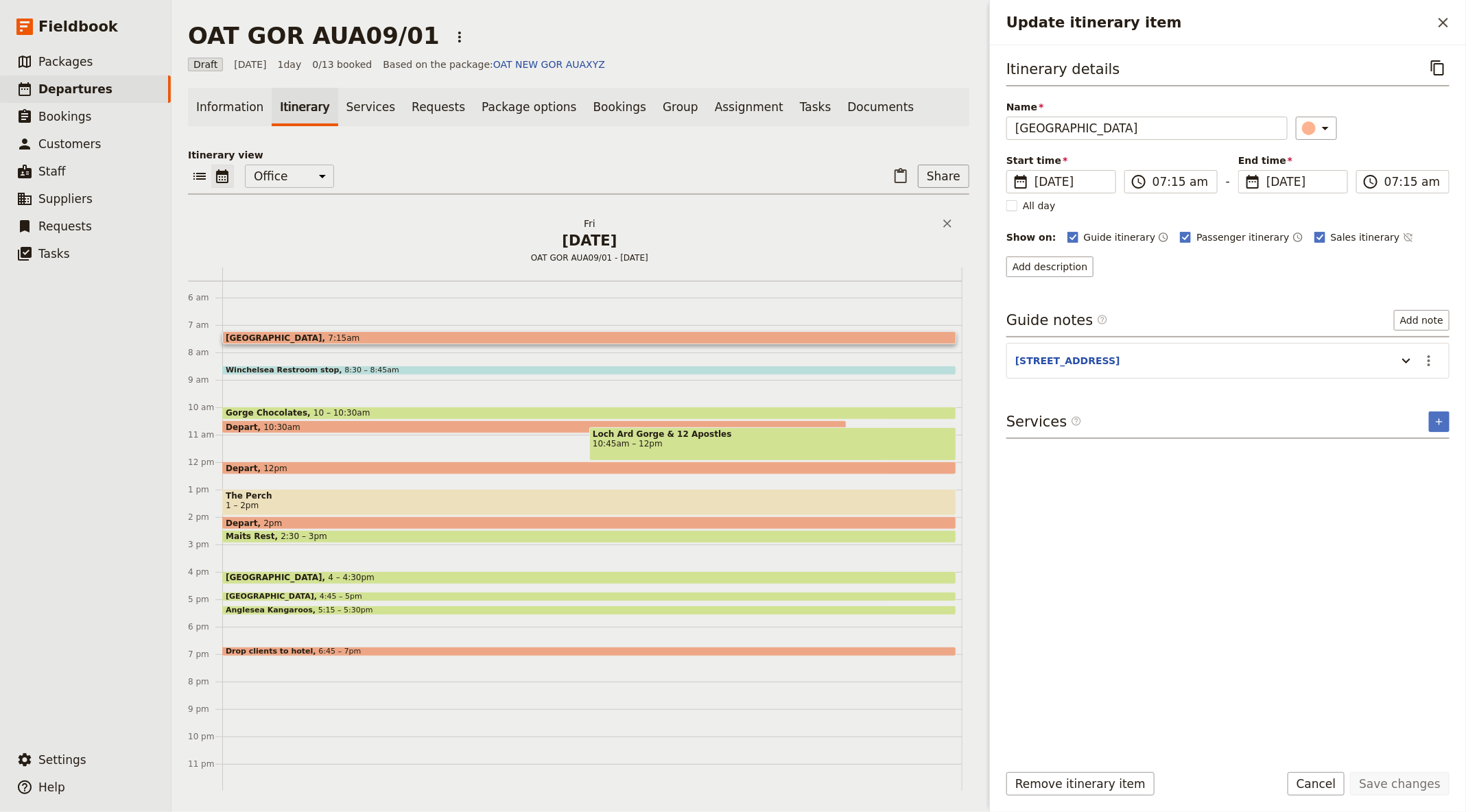
click at [580, 252] on span "OAT GOR AUA09/01 - [DATE]" at bounding box center [589, 257] width 734 height 11
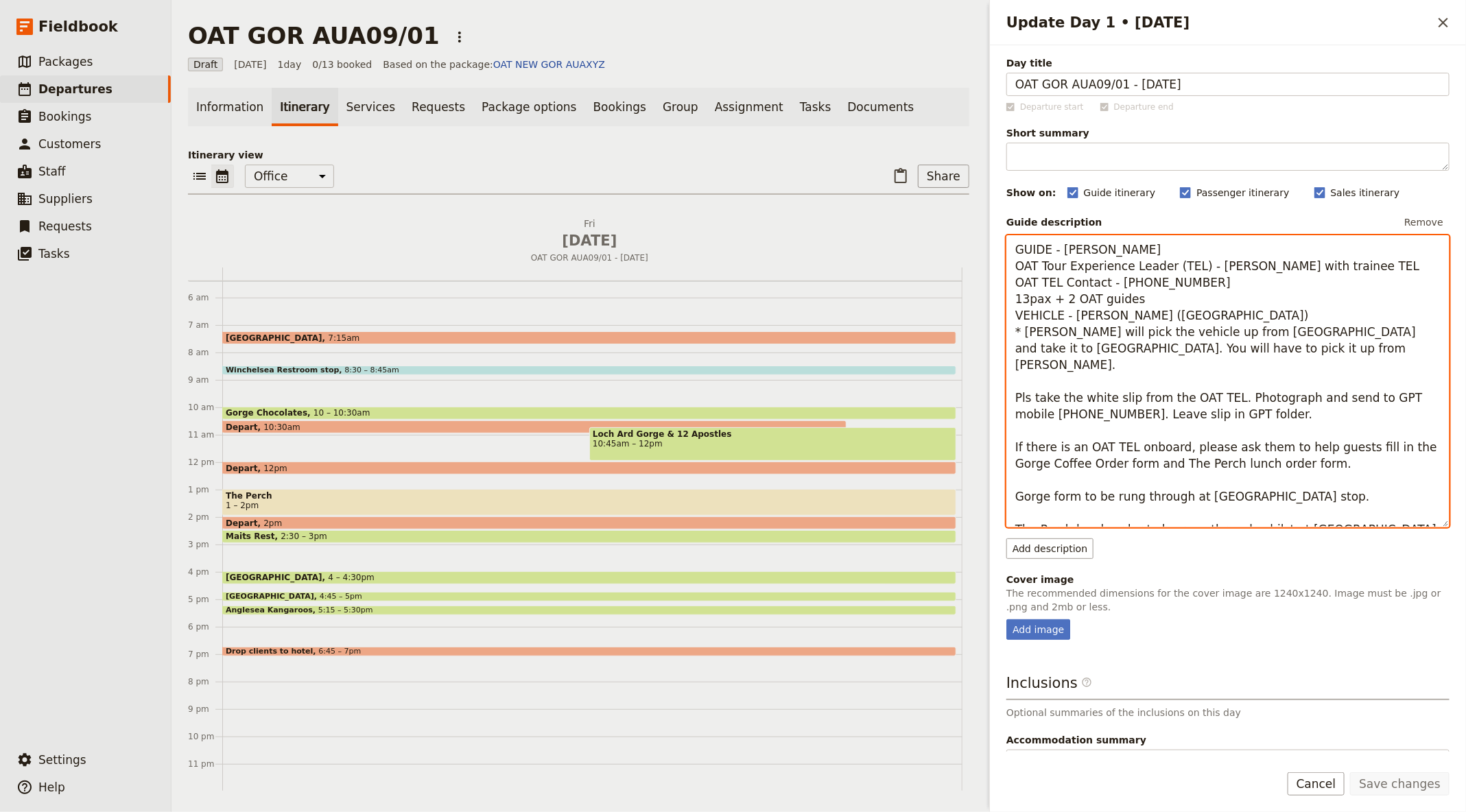
click at [1065, 353] on textarea "GUIDE - [PERSON_NAME] OAT Tour Experience Leader (TEL) - [PERSON_NAME] with tra…" at bounding box center [1227, 381] width 443 height 291
click at [99, 83] on span "Departures" at bounding box center [76, 89] width 74 height 14
select select "CREATED_AT"
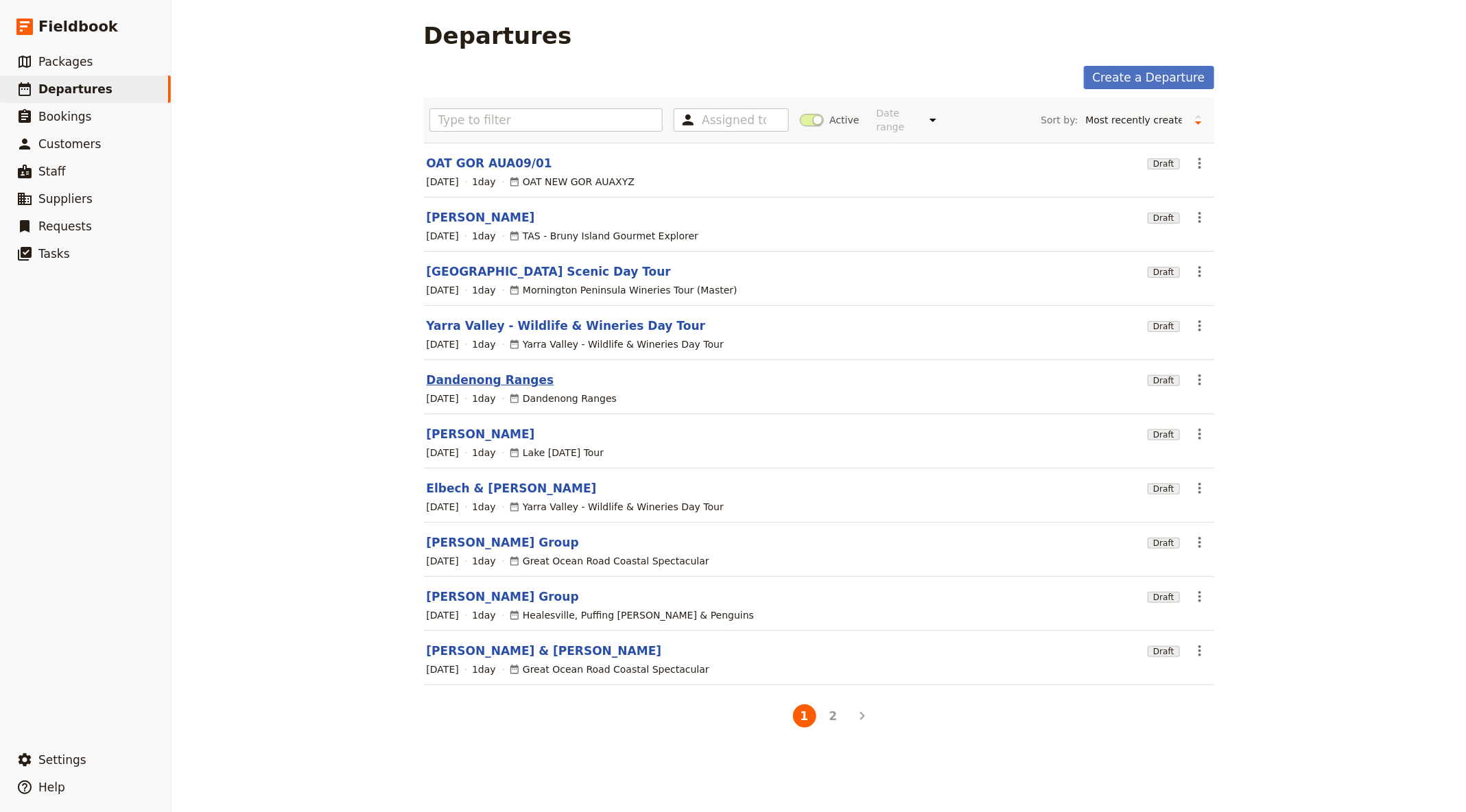
click at [504, 379] on link "Dandenong Ranges" at bounding box center [490, 379] width 128 height 16
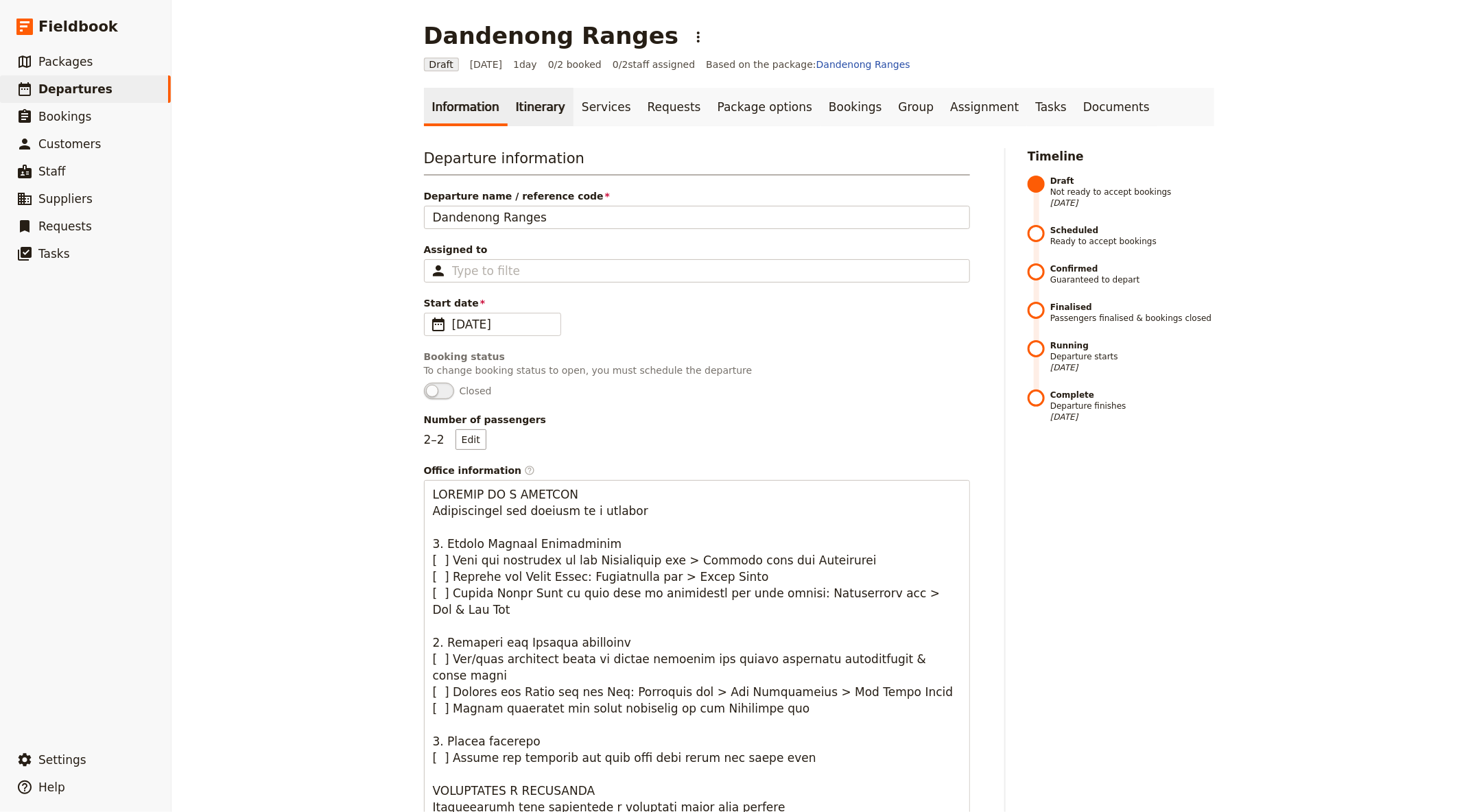
click at [544, 110] on link "Itinerary" at bounding box center [540, 107] width 66 height 39
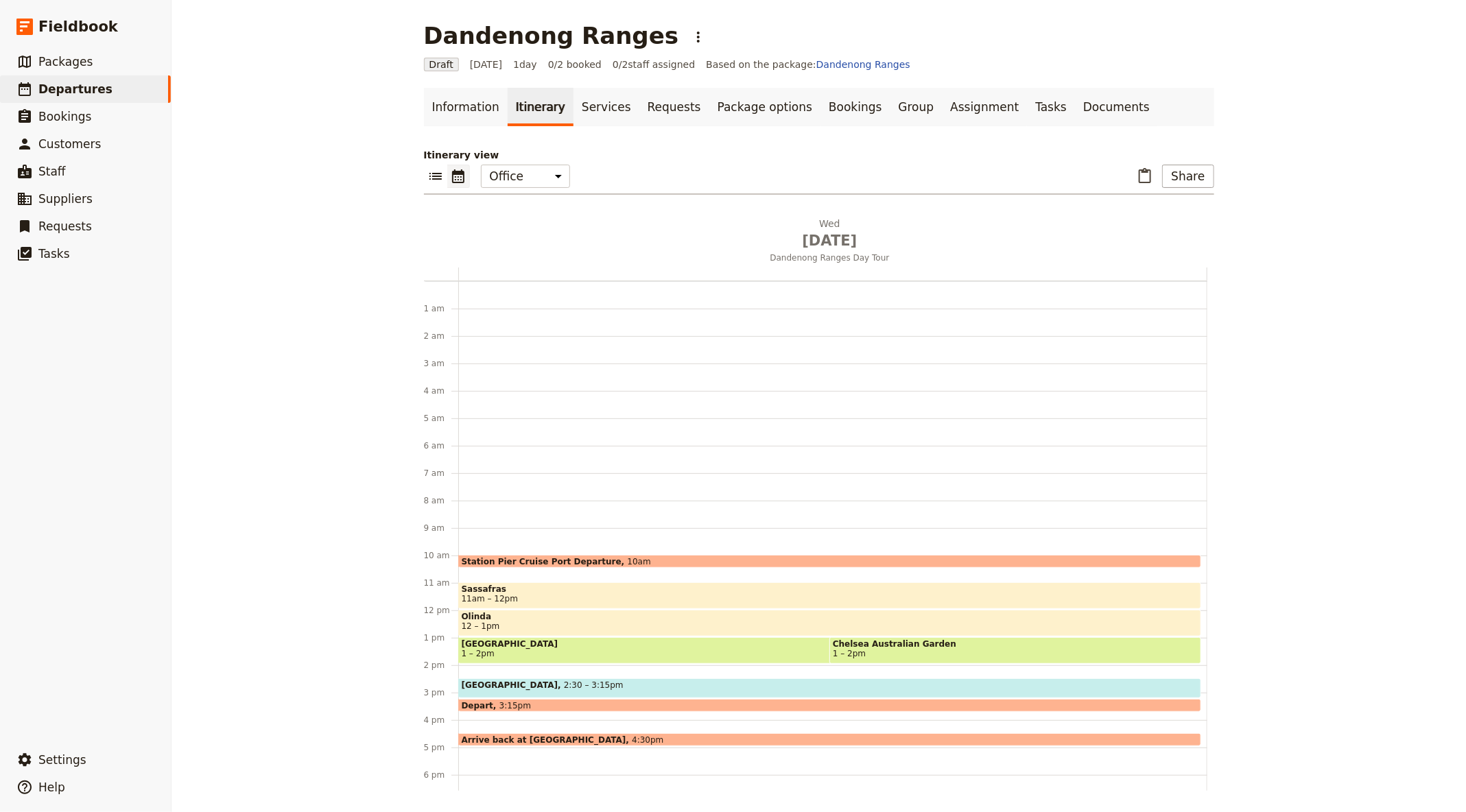
scroll to position [148, 0]
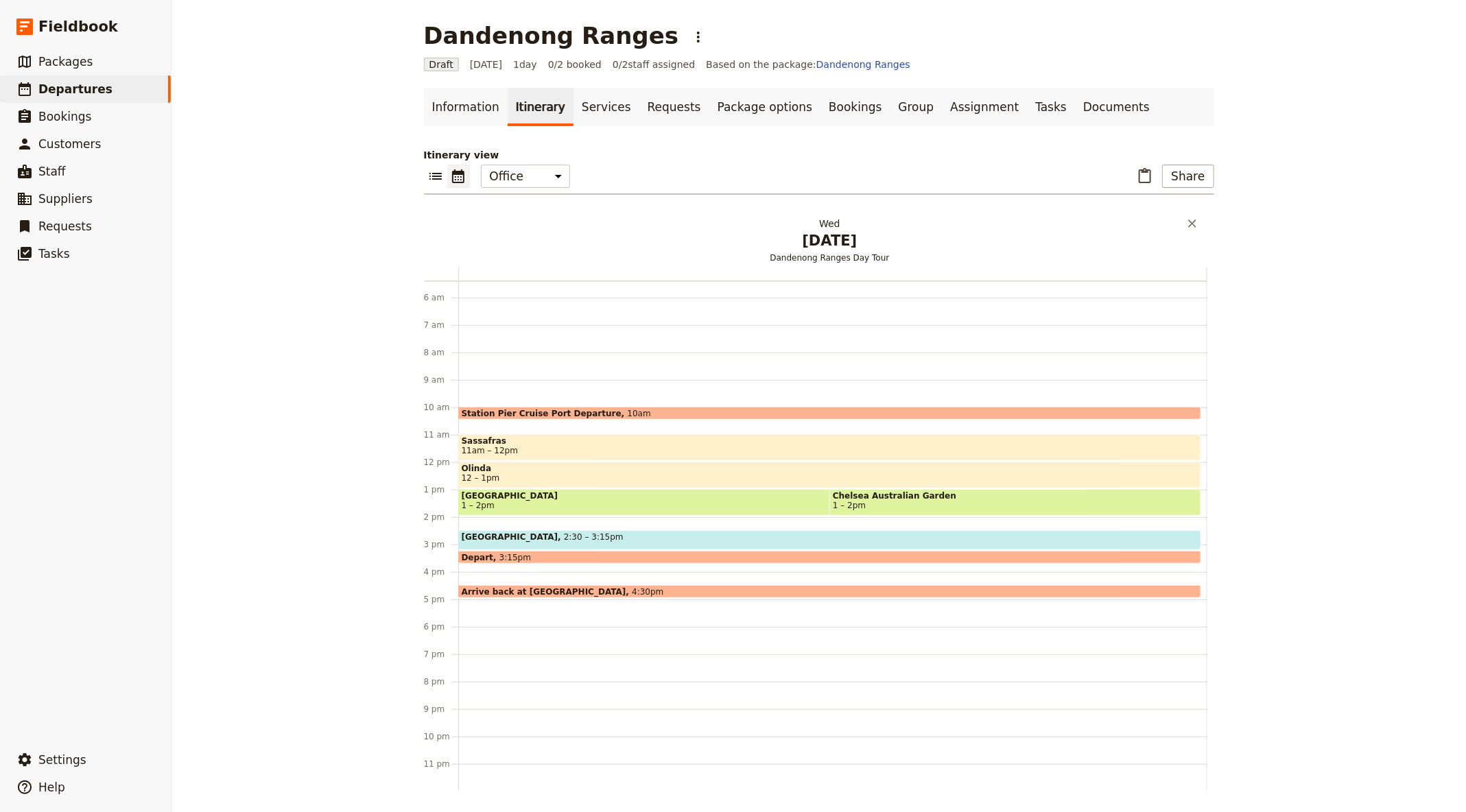
click at [824, 249] on span "[DATE]" at bounding box center [829, 241] width 732 height 21
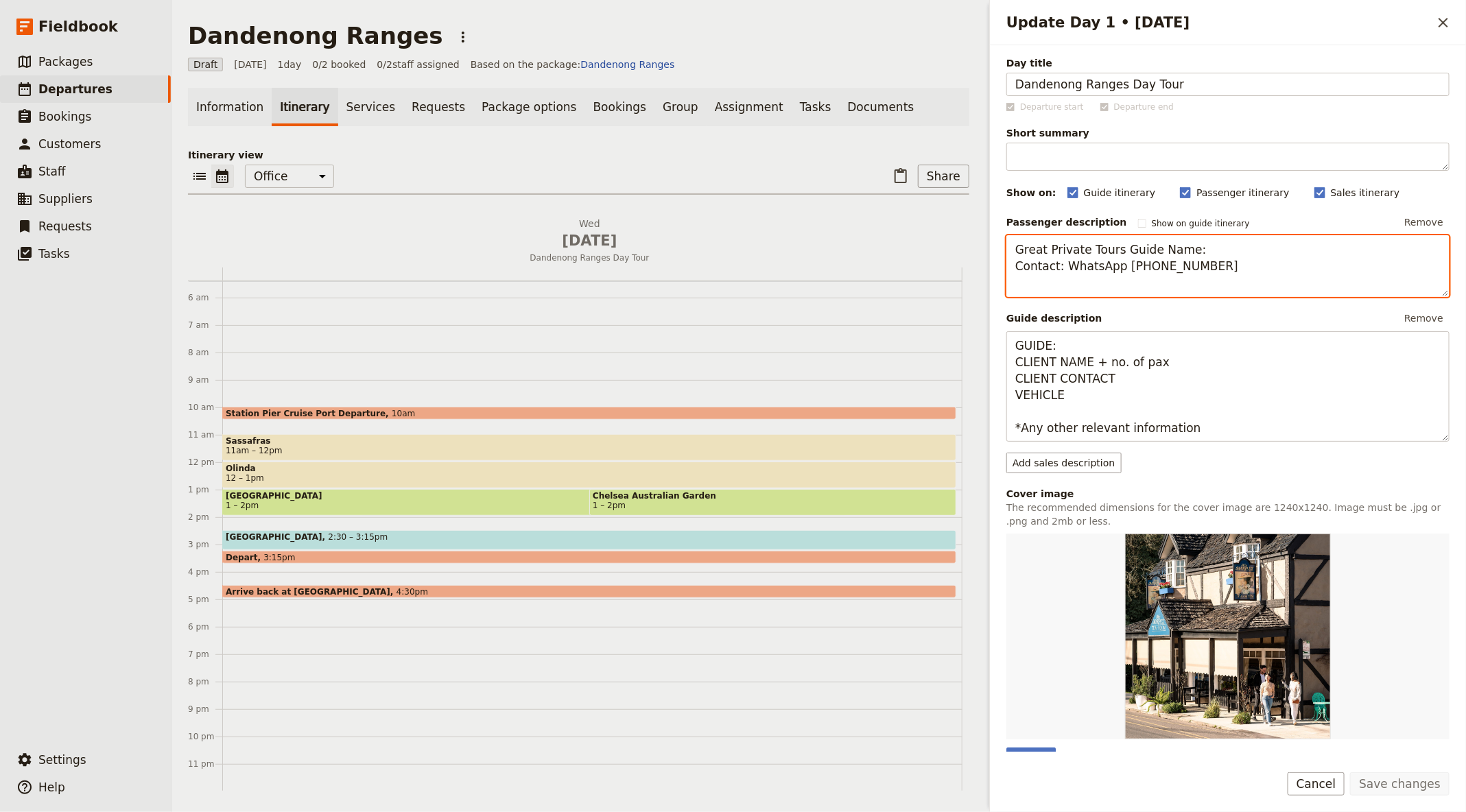
click at [1065, 269] on textarea "Great Private Tours Guide Name: Contact: WhatsApp [PHONE_NUMBER]" at bounding box center [1227, 265] width 443 height 61
click at [108, 590] on button "​ Settings" at bounding box center [85, 759] width 171 height 27
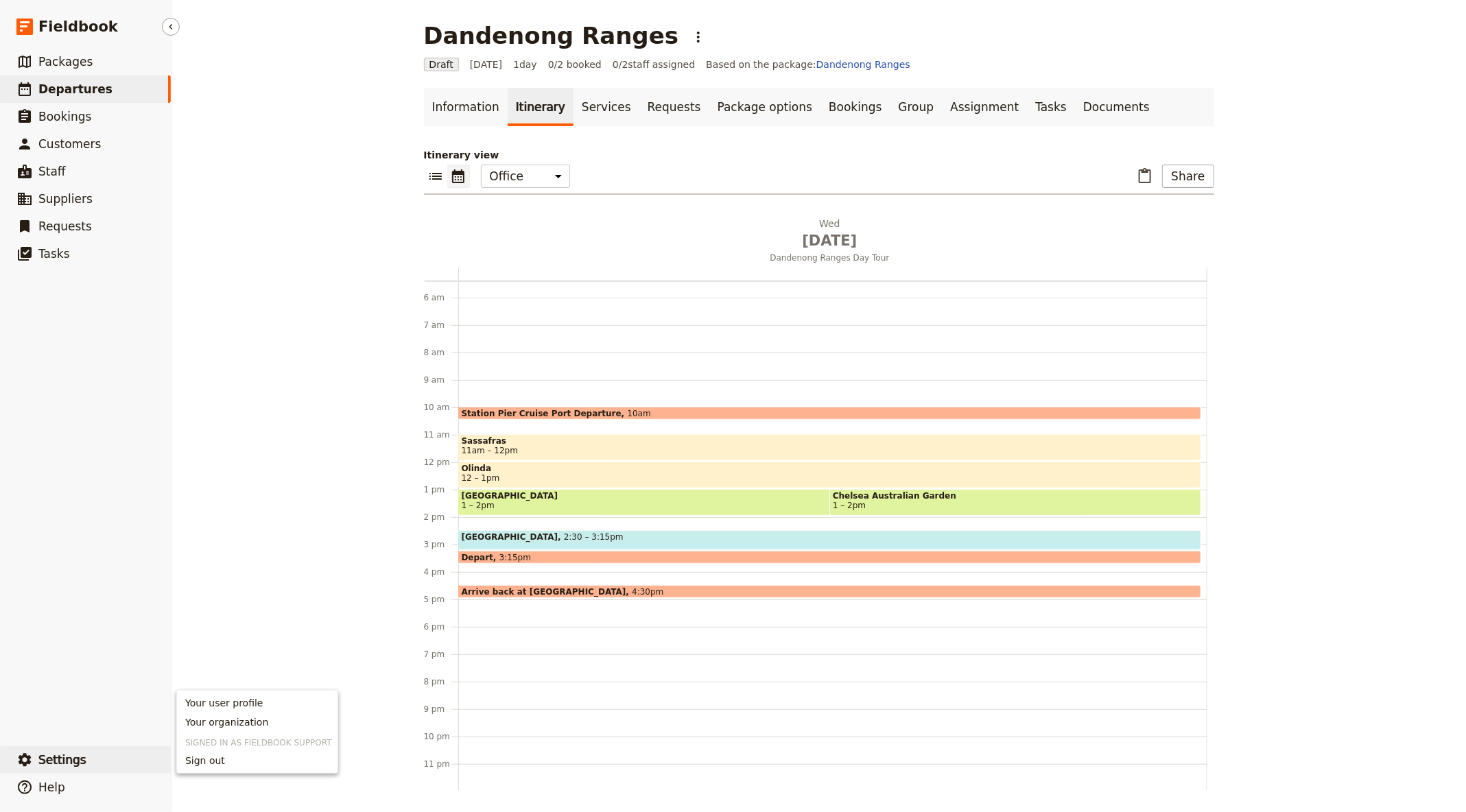
click at [146, 553] on ul "​ Packages ​ Departures ​ Bookings ​ Customers ​ Staff ​ Suppliers ​ Requests ​…" at bounding box center [85, 394] width 171 height 693
